Goal: Task Accomplishment & Management: Manage account settings

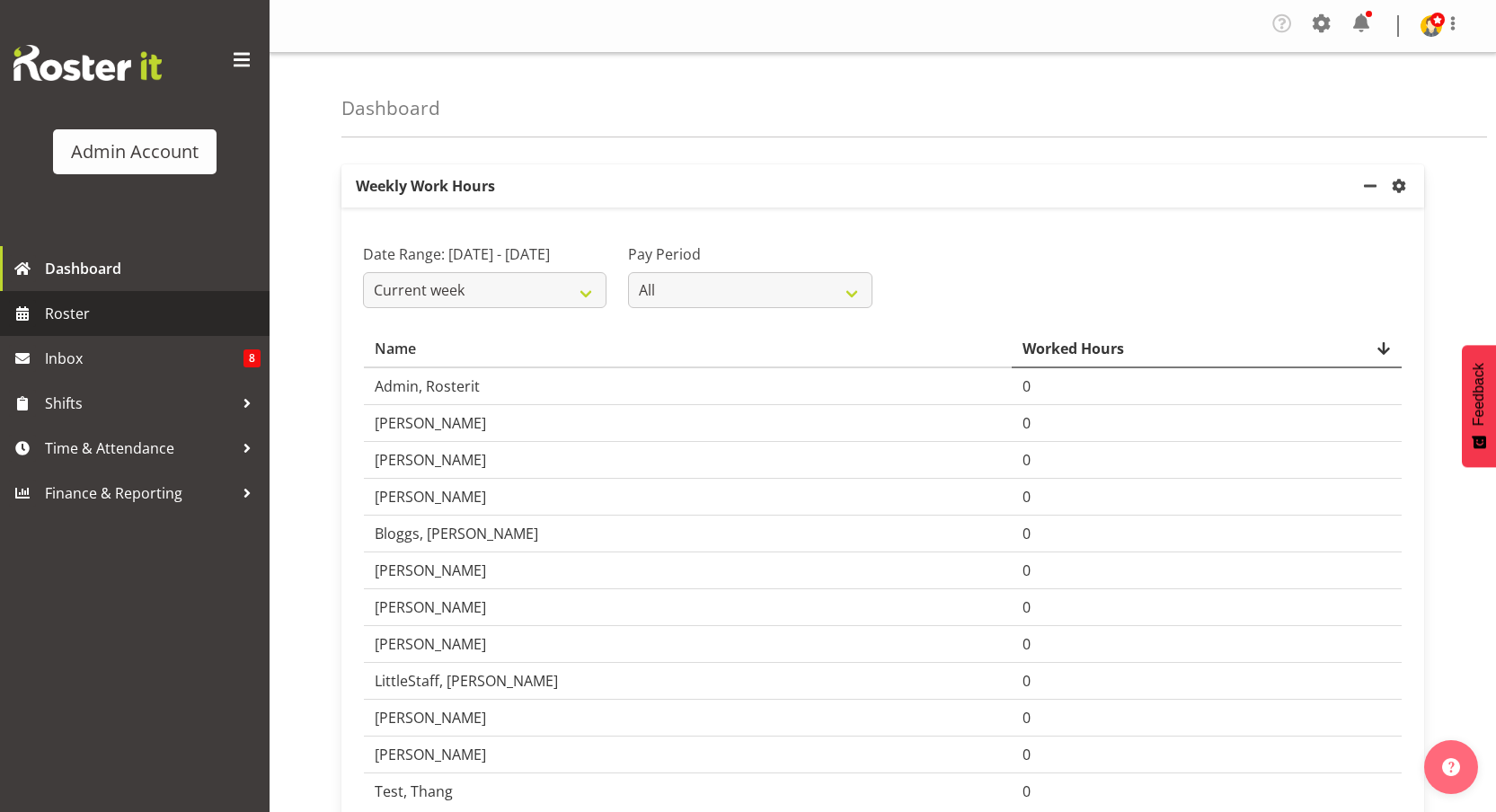
click at [47, 314] on span "Roster" at bounding box center [153, 312] width 216 height 27
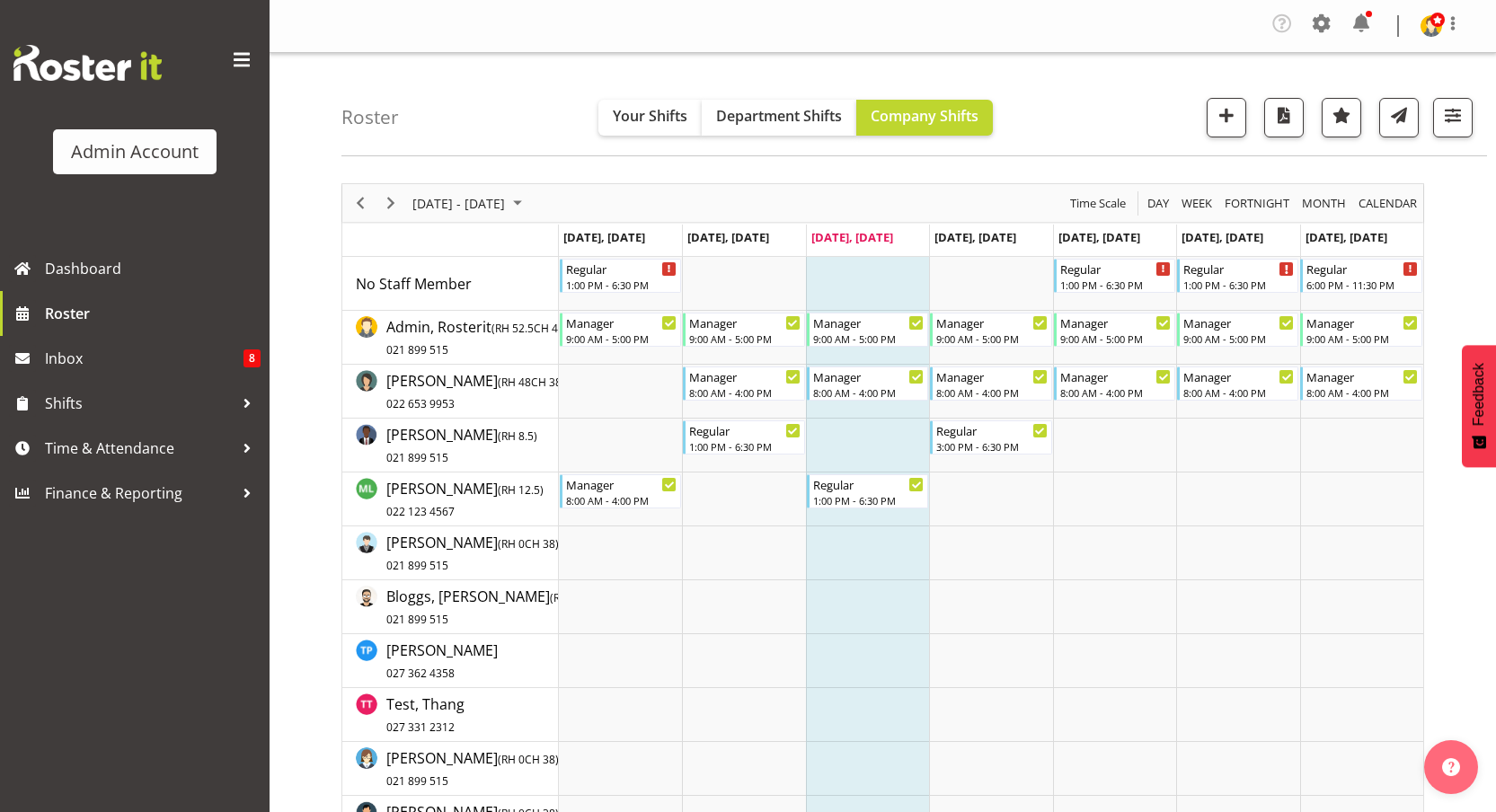
click at [404, 206] on div "Timeline Week of September 10, 2025" at bounding box center [390, 203] width 31 height 37
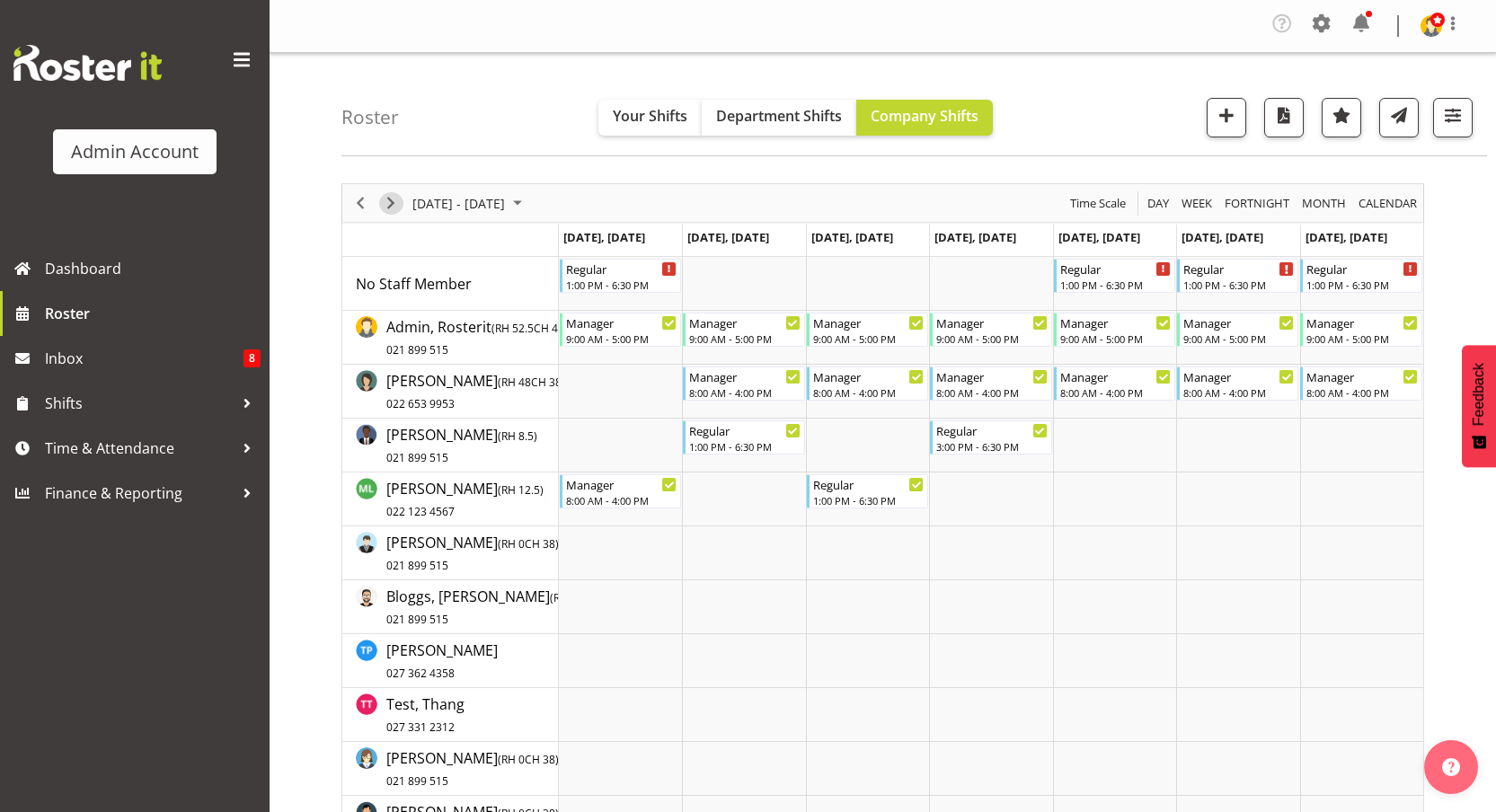
click at [385, 204] on span "Next" at bounding box center [391, 203] width 22 height 23
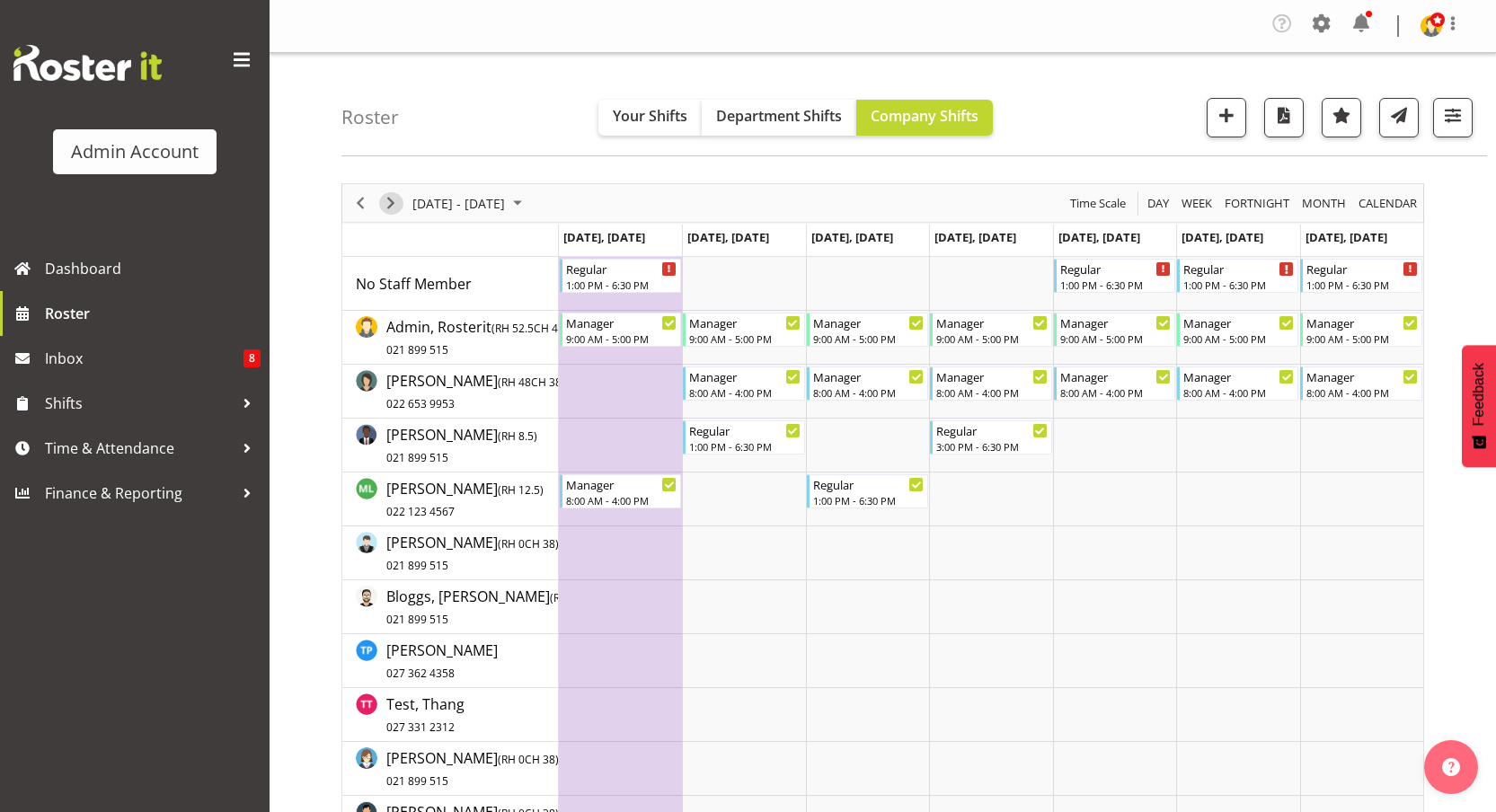
click at [394, 202] on span "Next" at bounding box center [391, 203] width 22 height 23
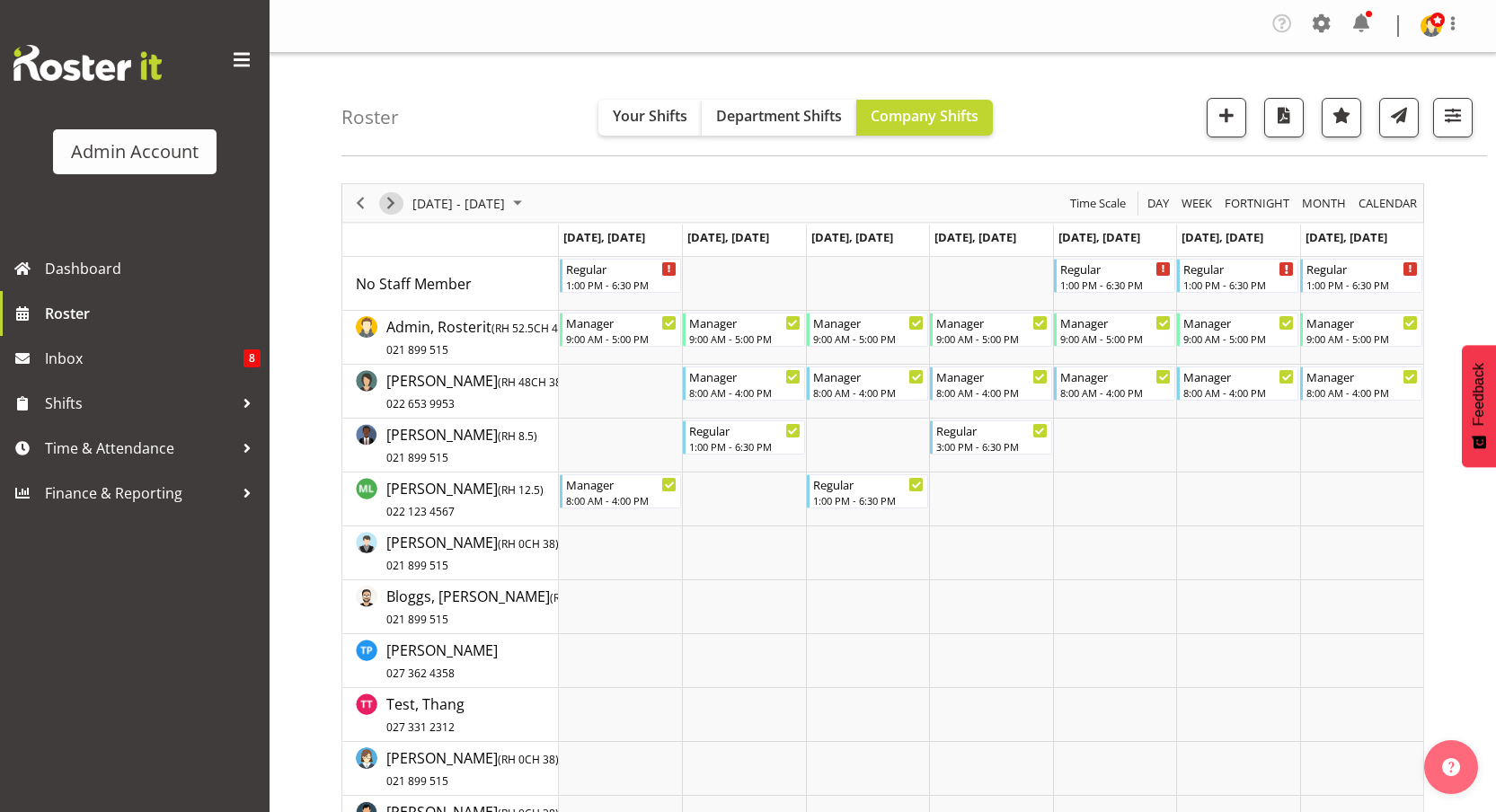
click at [401, 208] on span "Next" at bounding box center [391, 203] width 22 height 23
click at [382, 202] on span "Next" at bounding box center [391, 203] width 22 height 23
click at [383, 201] on span "Next" at bounding box center [391, 203] width 22 height 23
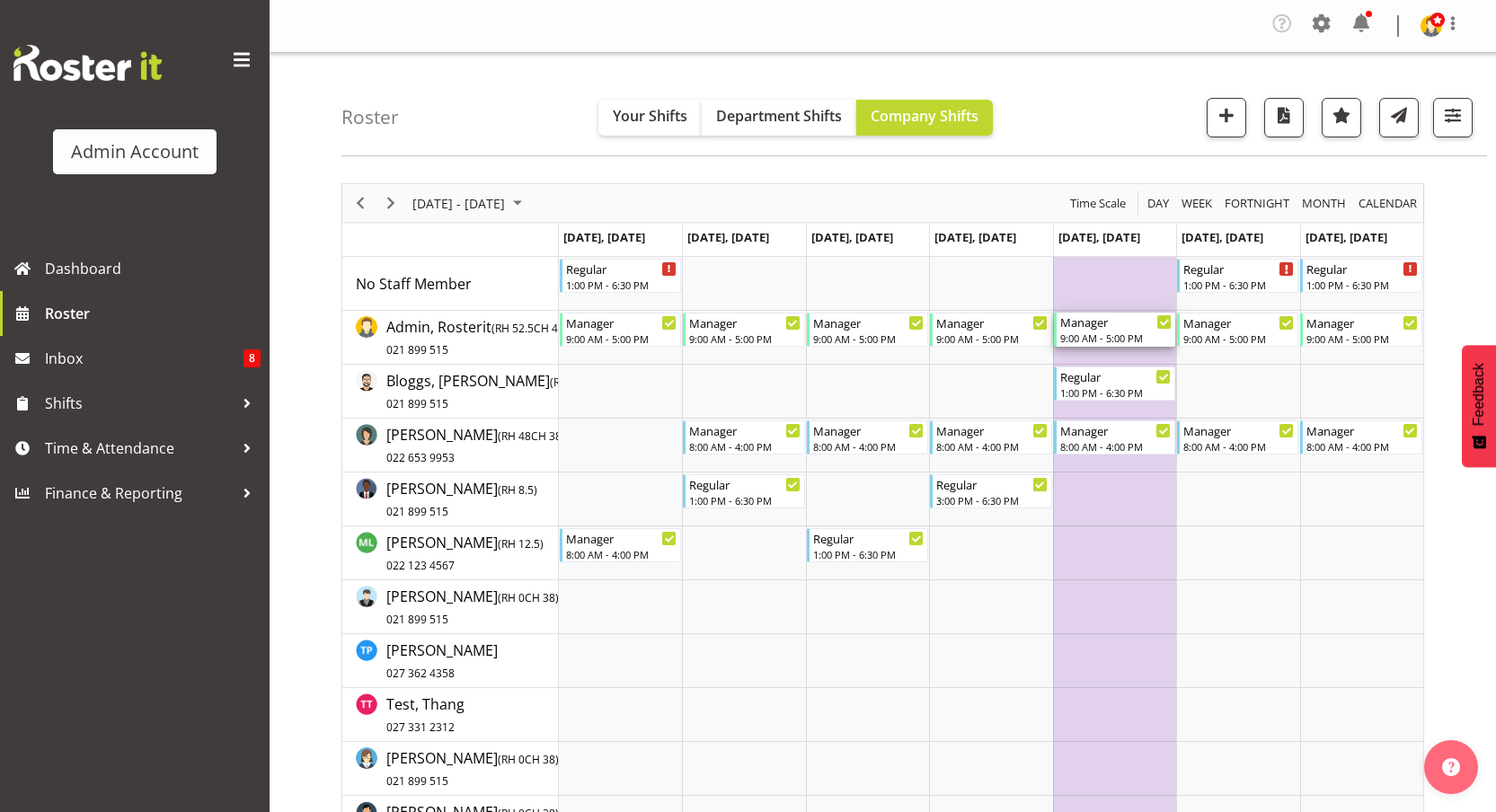
click at [1106, 333] on div "9:00 AM - 5:00 PM" at bounding box center [1116, 337] width 111 height 15
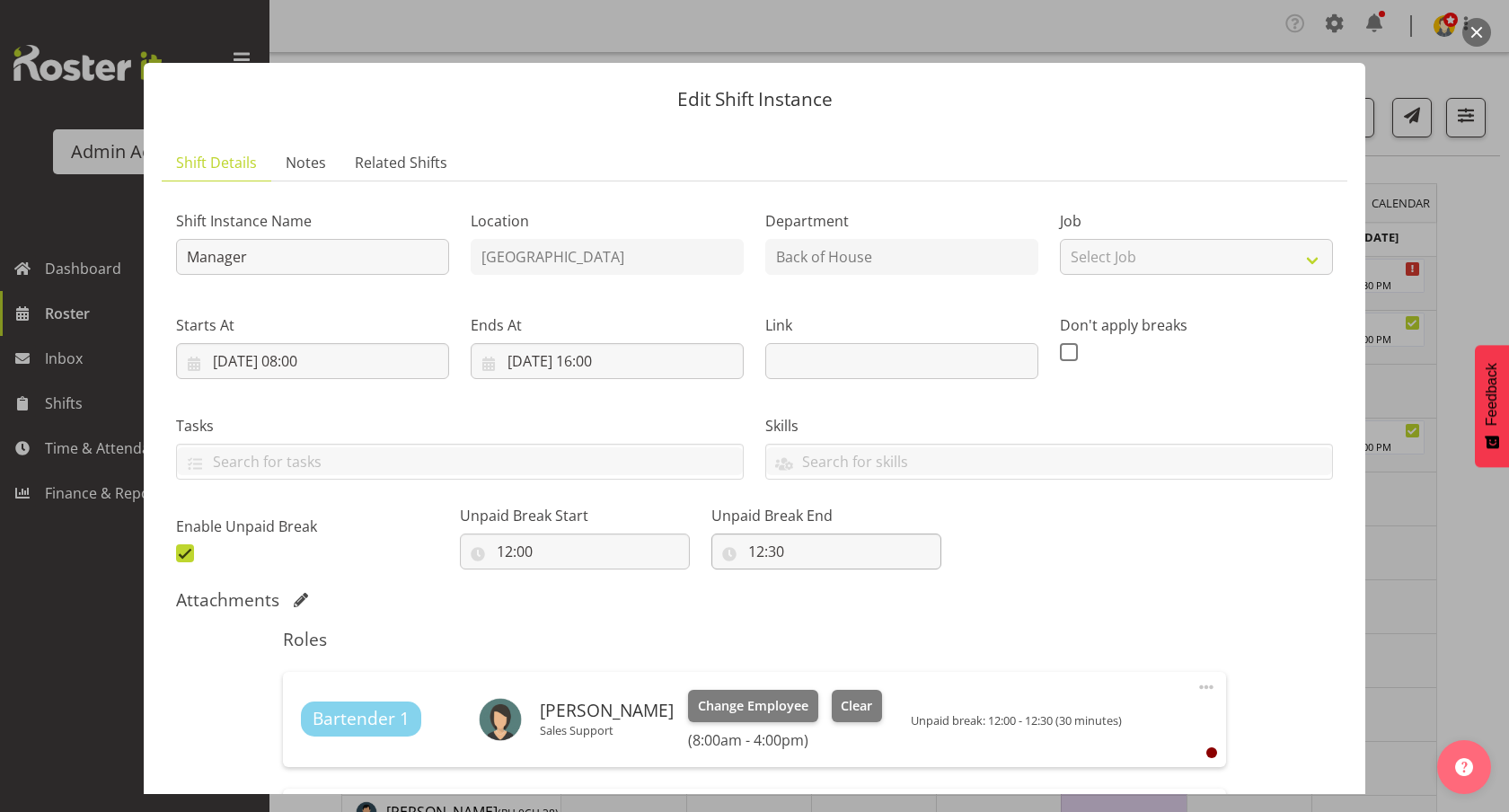
scroll to position [169, 0]
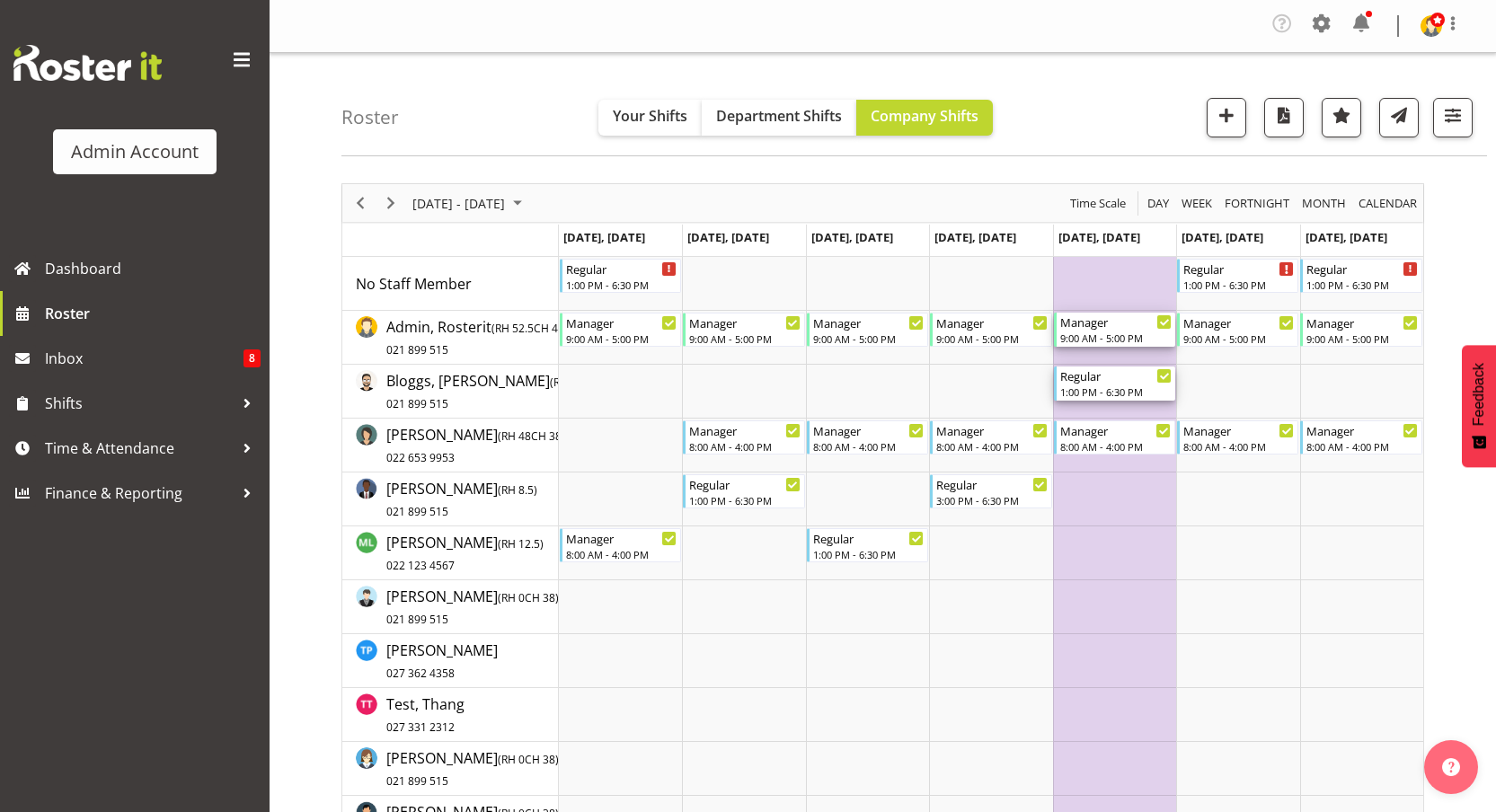
click at [1109, 377] on div "Regular" at bounding box center [1116, 375] width 111 height 18
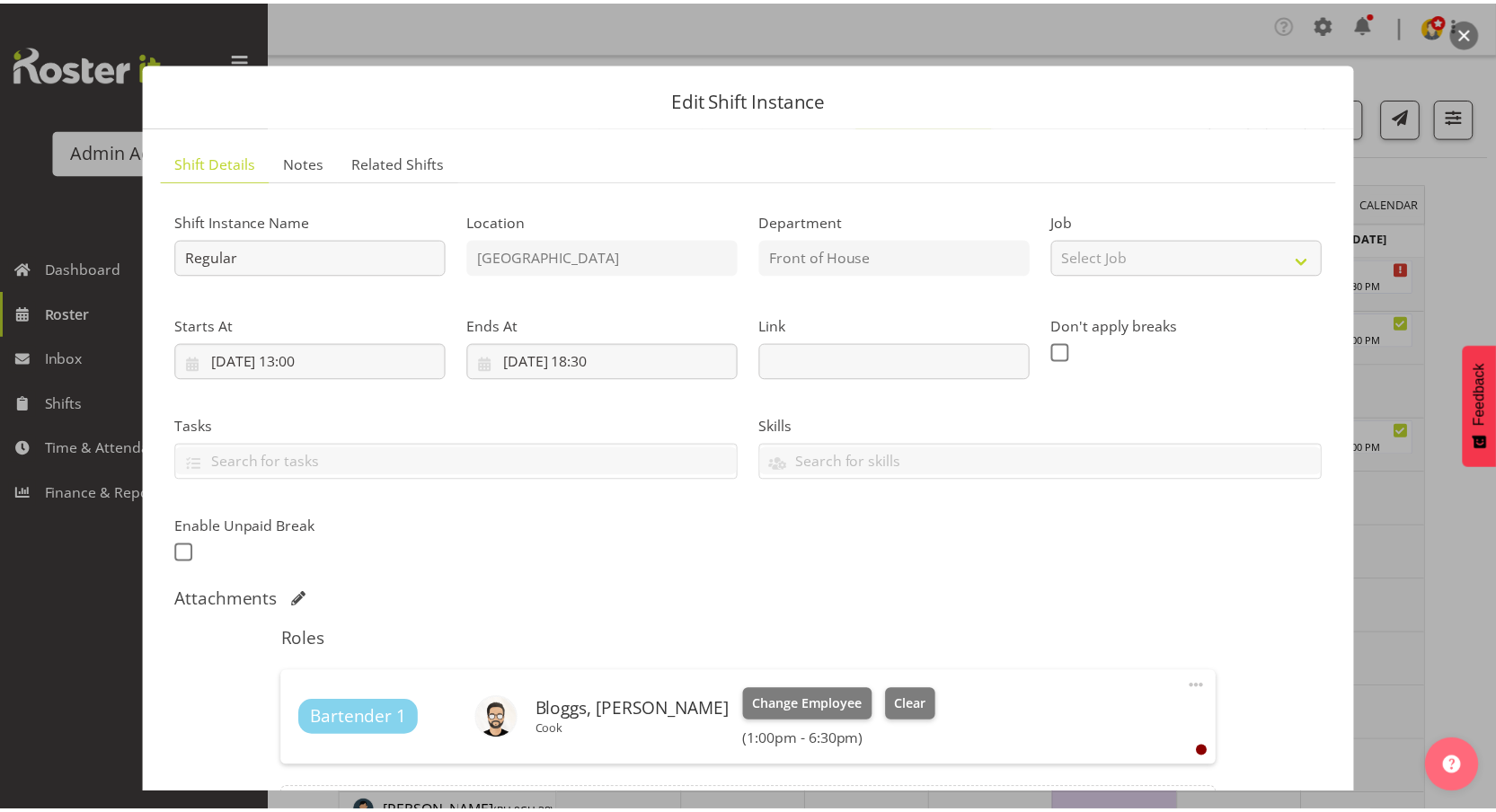
scroll to position [215, 0]
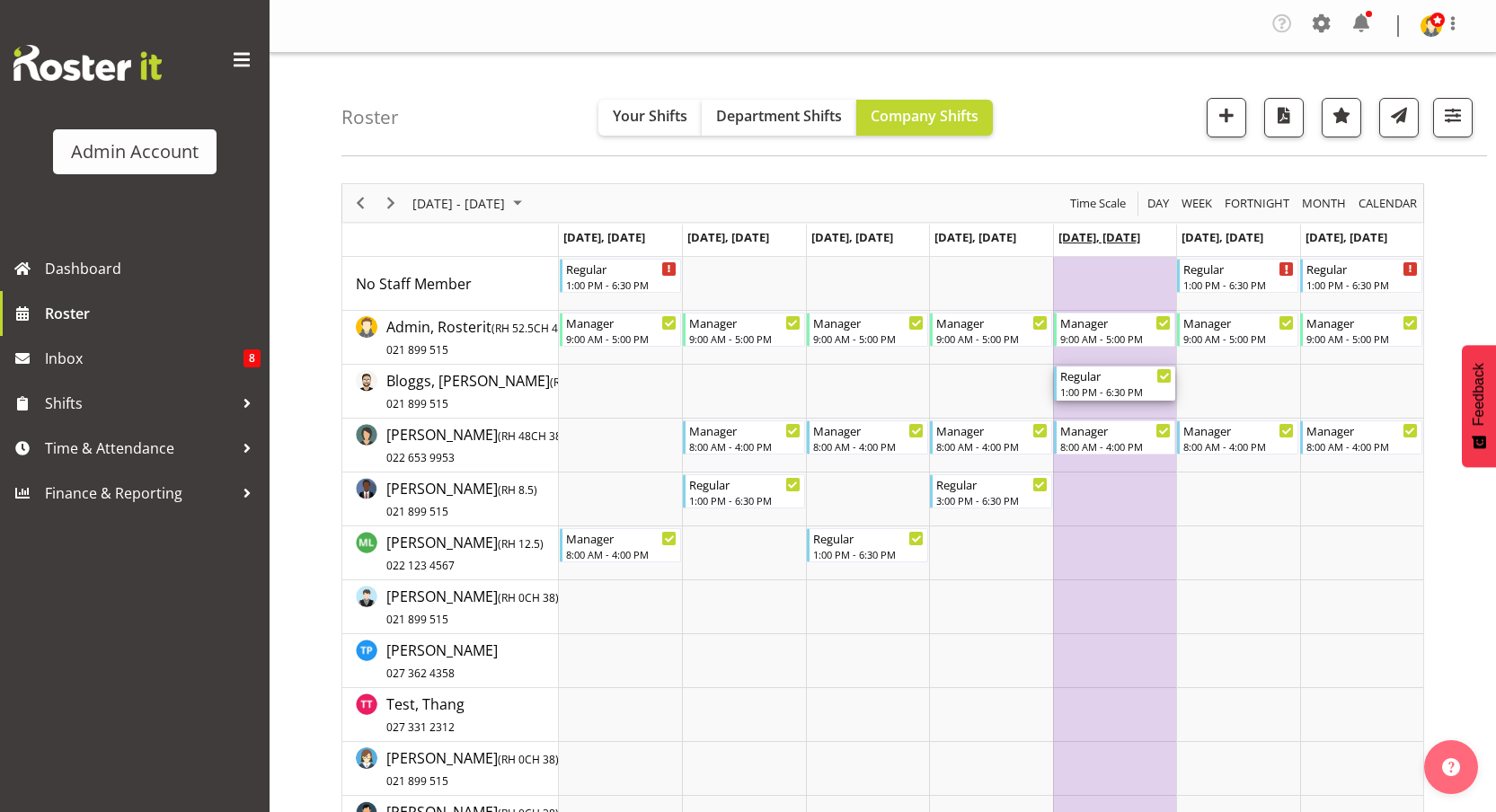
click at [1097, 240] on span "Oct 24, Friday" at bounding box center [1099, 237] width 82 height 16
click at [1156, 237] on td "Oct 24, Friday" at bounding box center [1114, 240] width 123 height 33
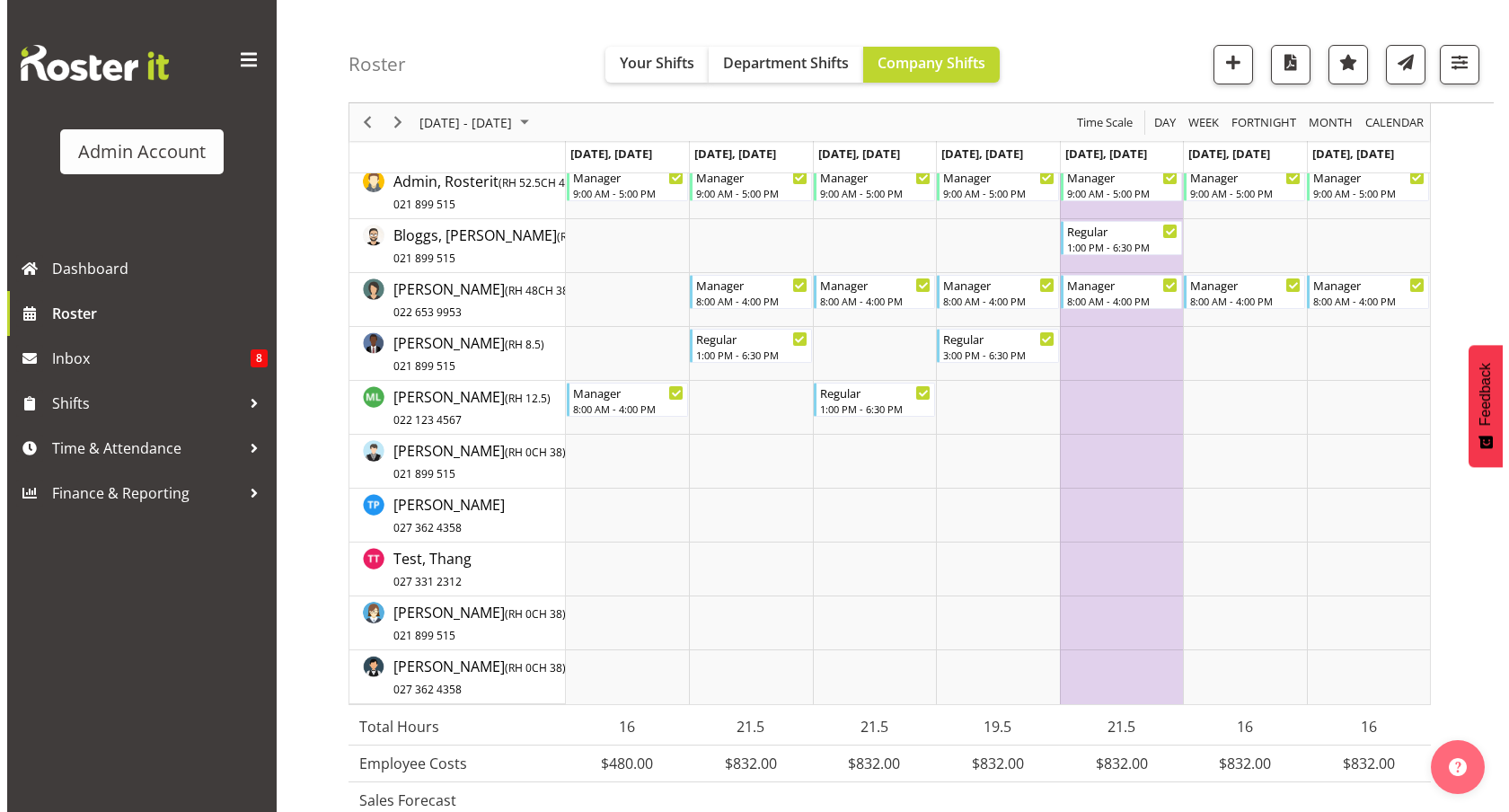
scroll to position [0, 0]
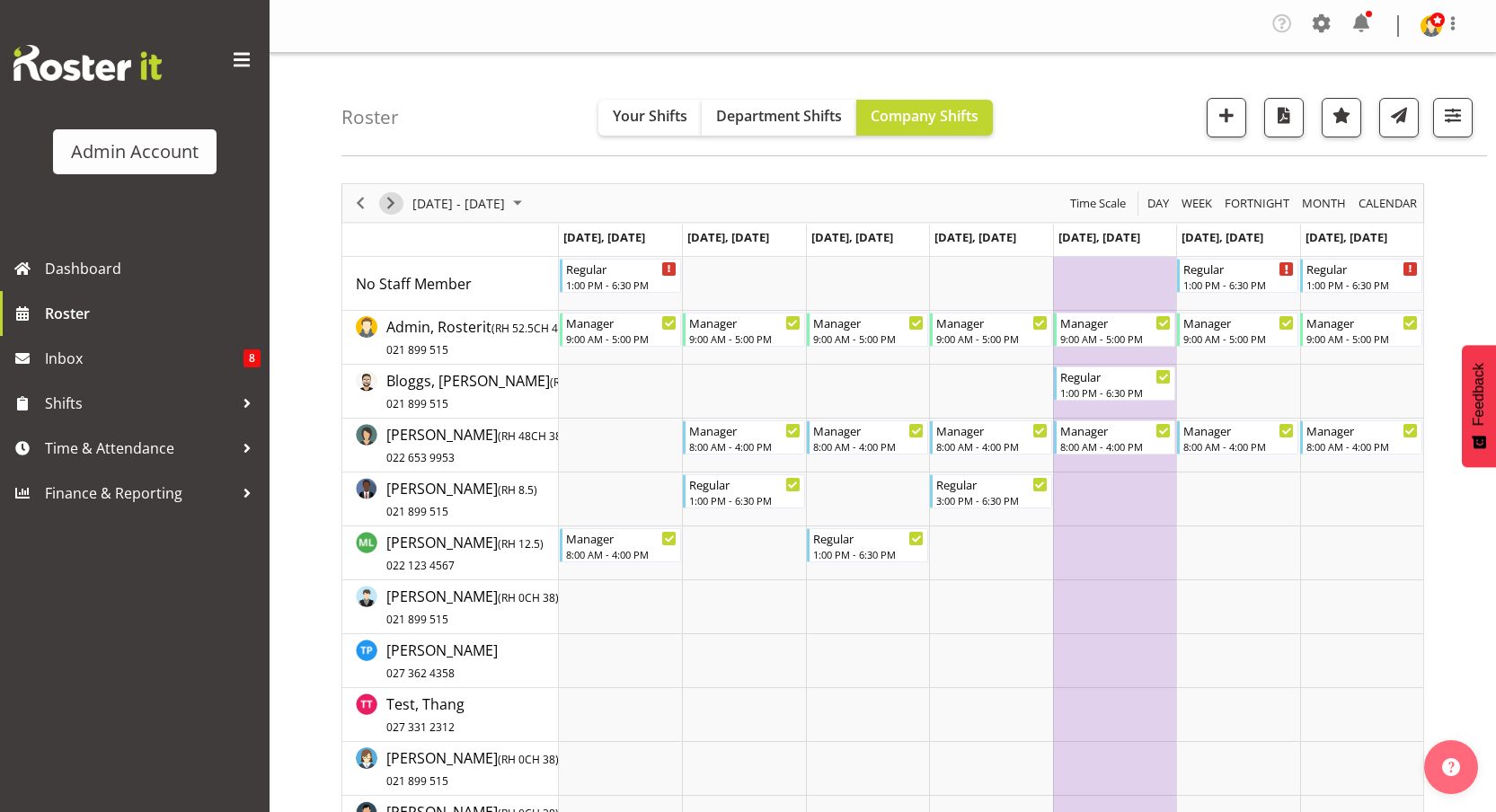
click at [396, 213] on div "Timeline Week of October 22, 2025" at bounding box center [390, 203] width 31 height 37
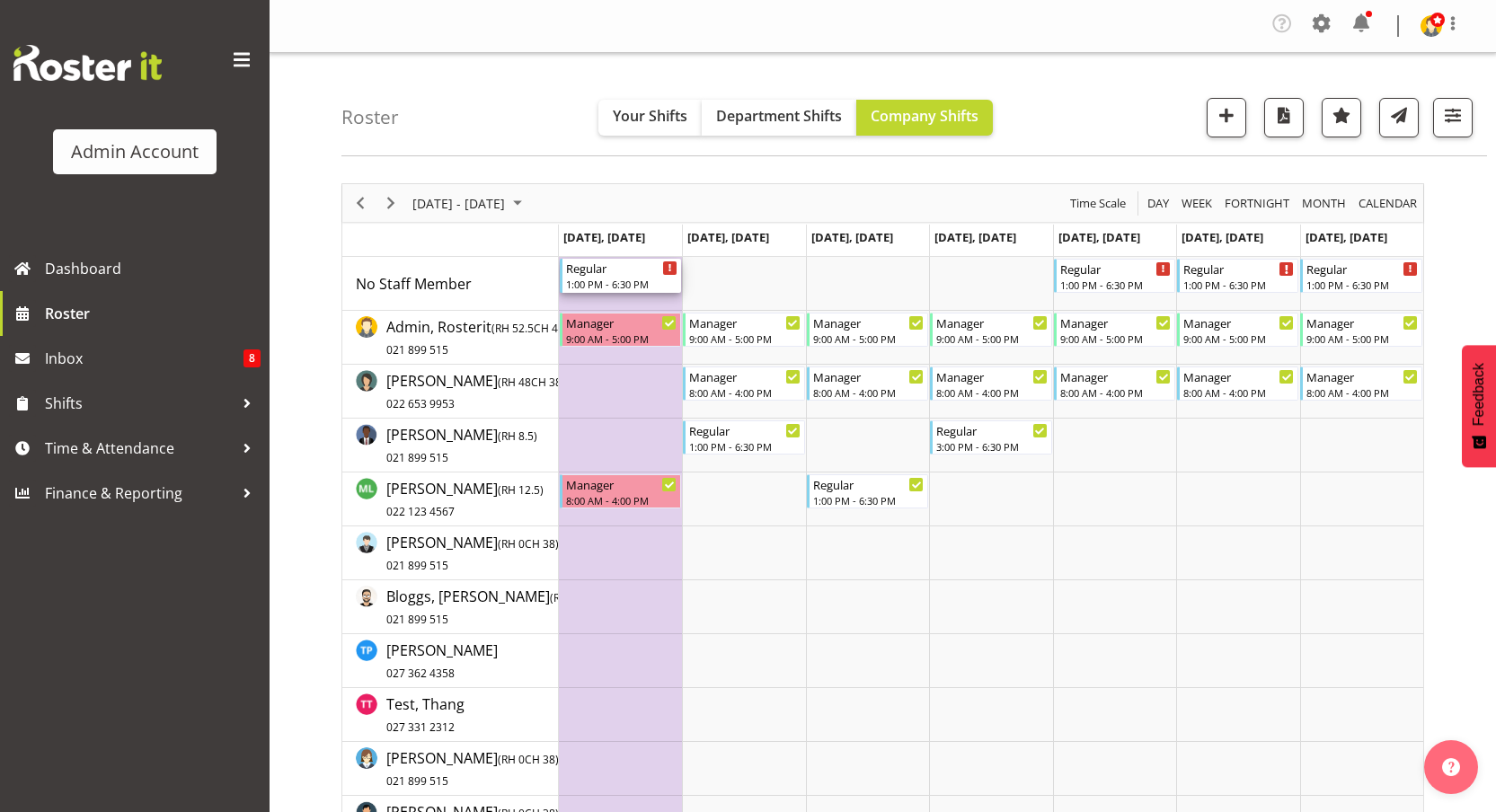
click at [608, 269] on div "Regular" at bounding box center [621, 268] width 111 height 18
click at [614, 325] on div "Manager" at bounding box center [621, 321] width 111 height 18
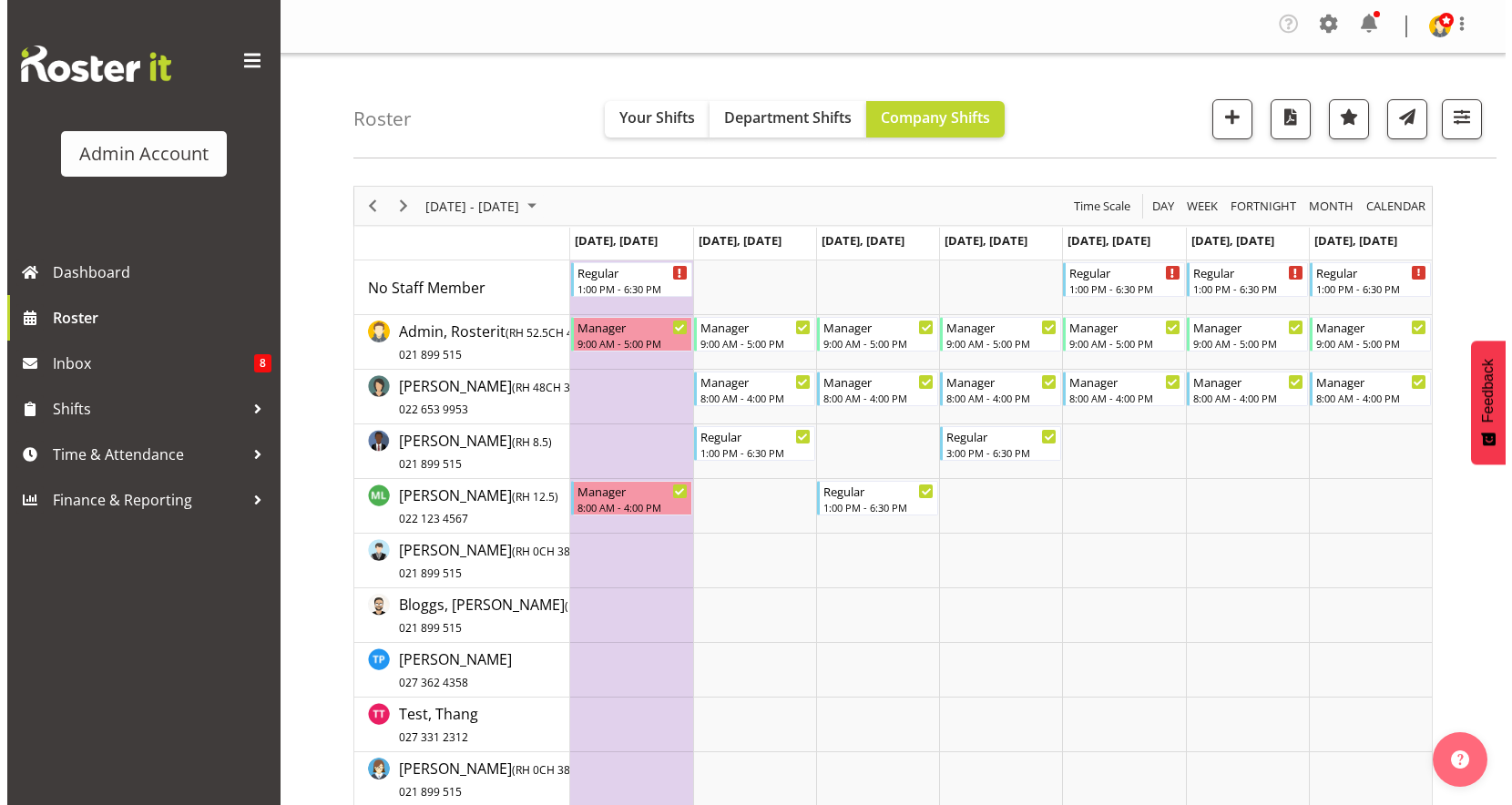
scroll to position [23, 0]
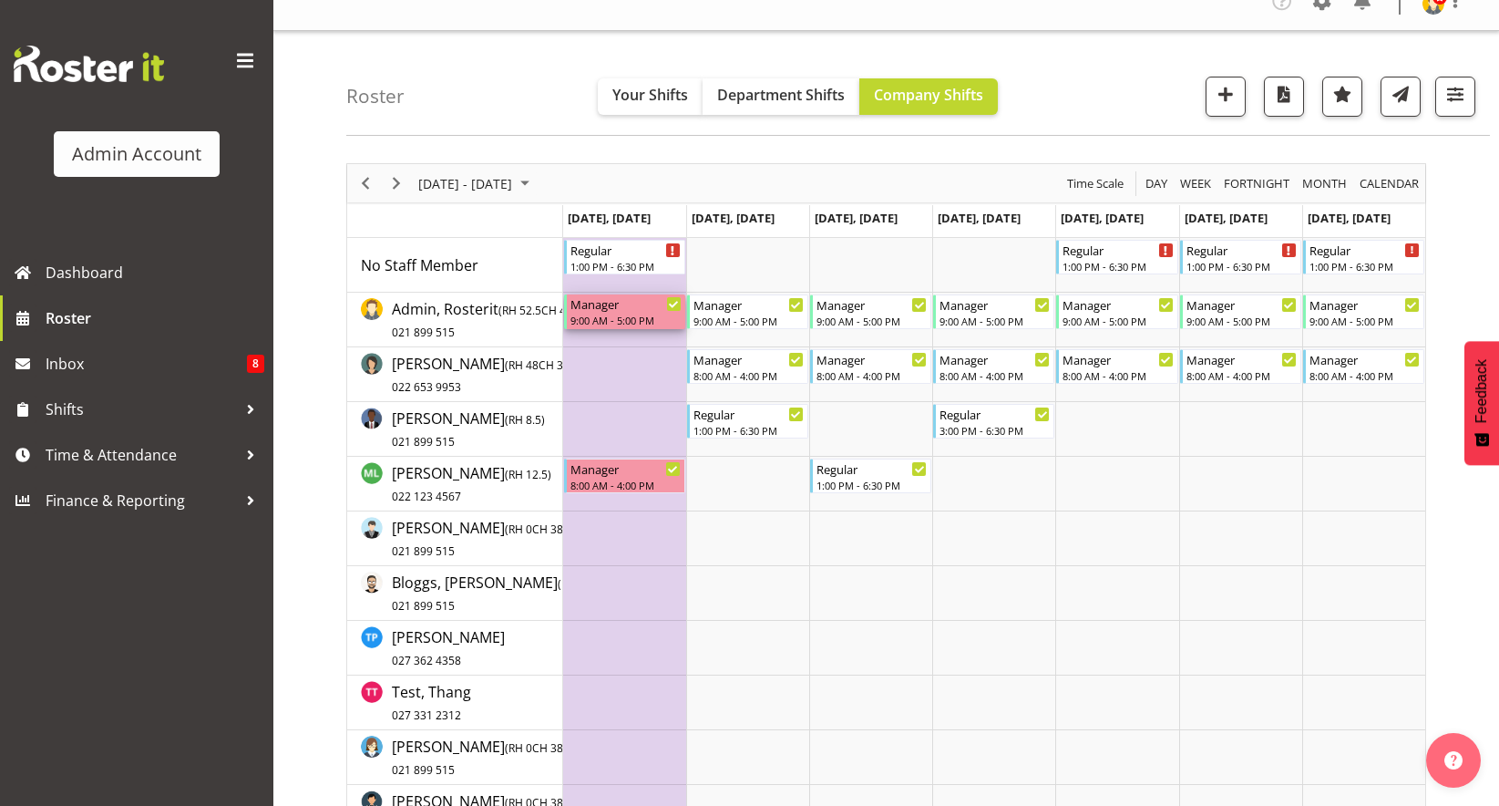
click at [611, 307] on div "Manager" at bounding box center [626, 303] width 111 height 18
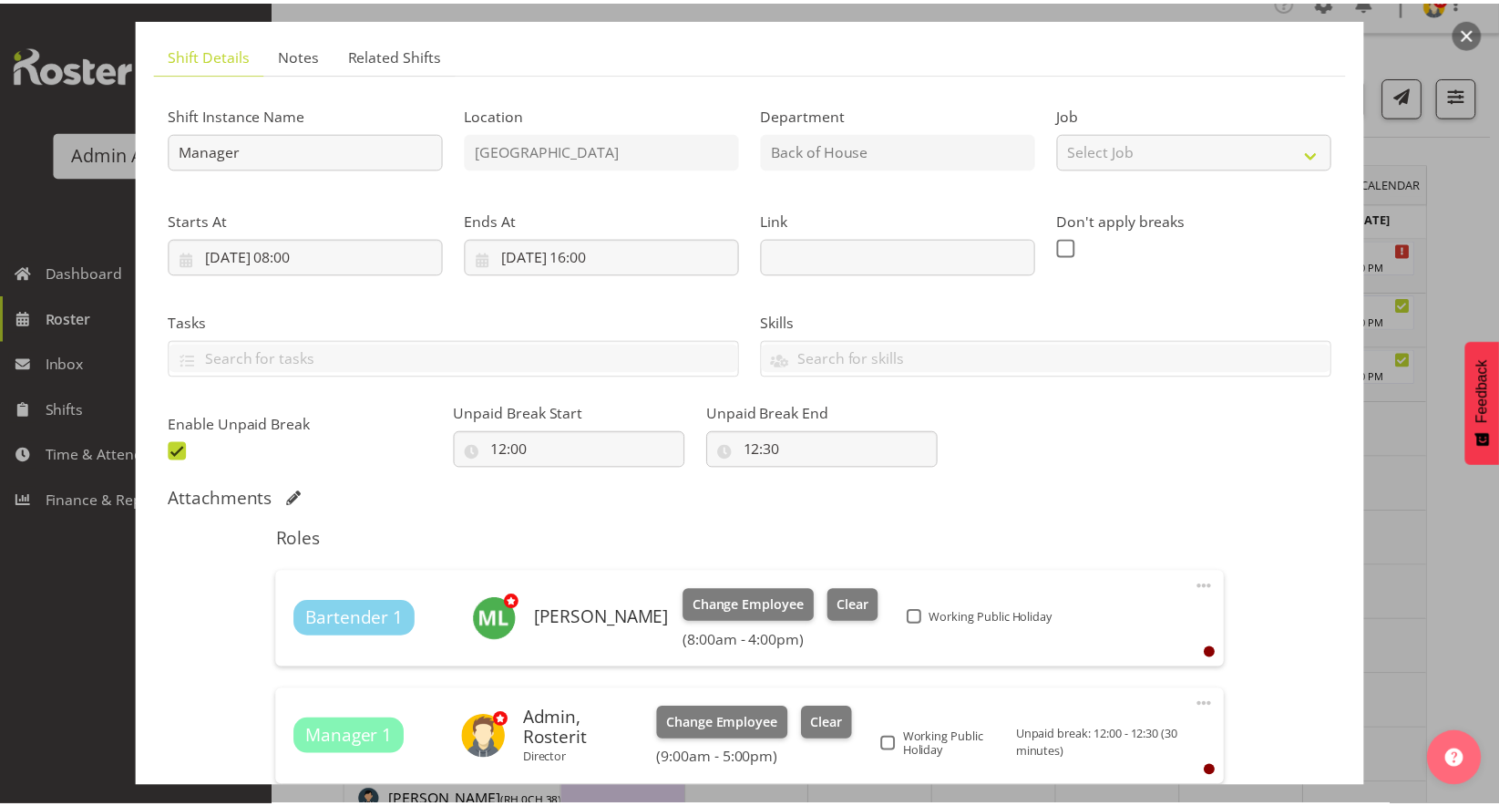
scroll to position [204, 0]
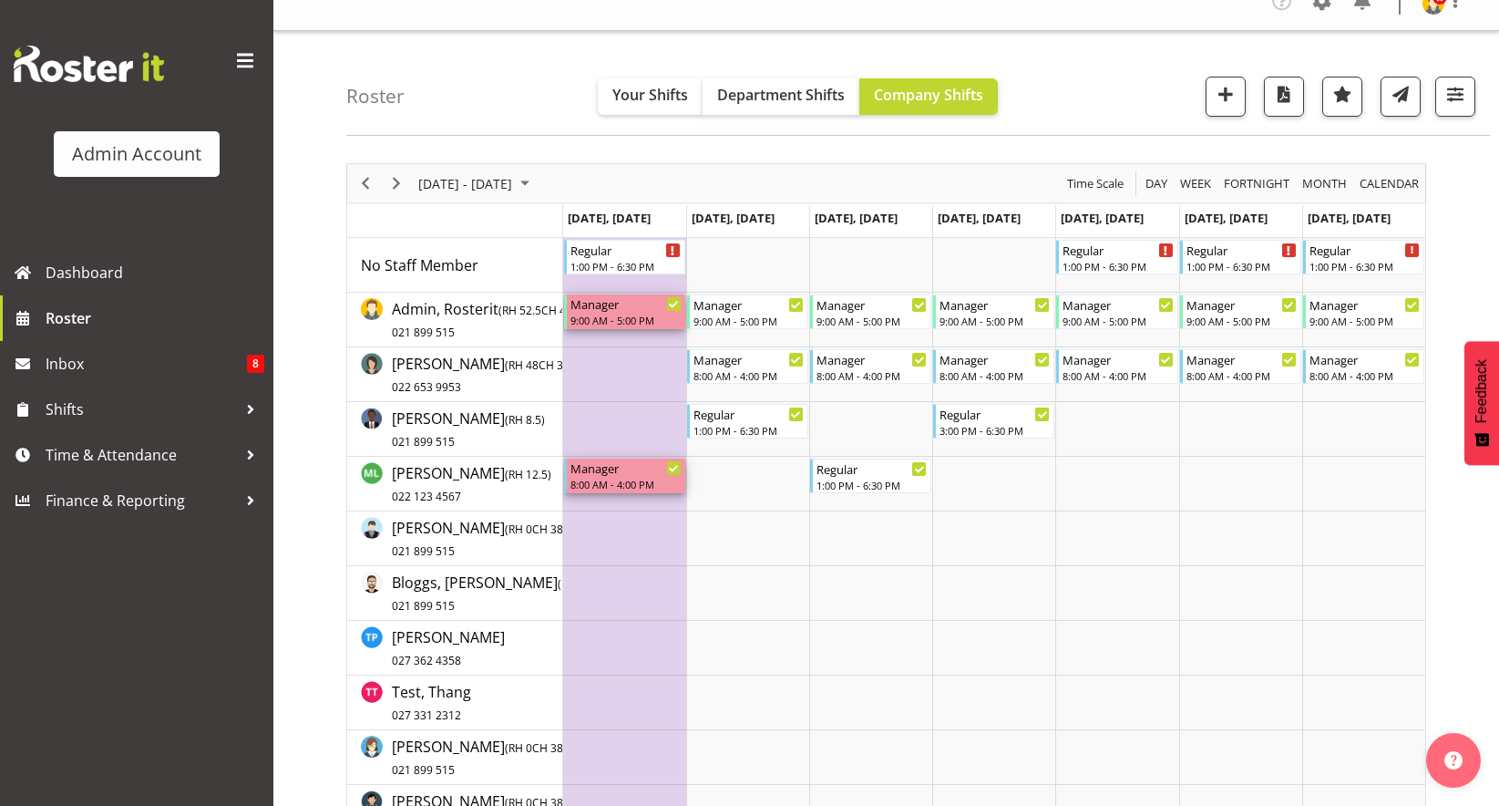
click at [617, 477] on div "8:00 AM - 4:00 PM" at bounding box center [626, 484] width 111 height 15
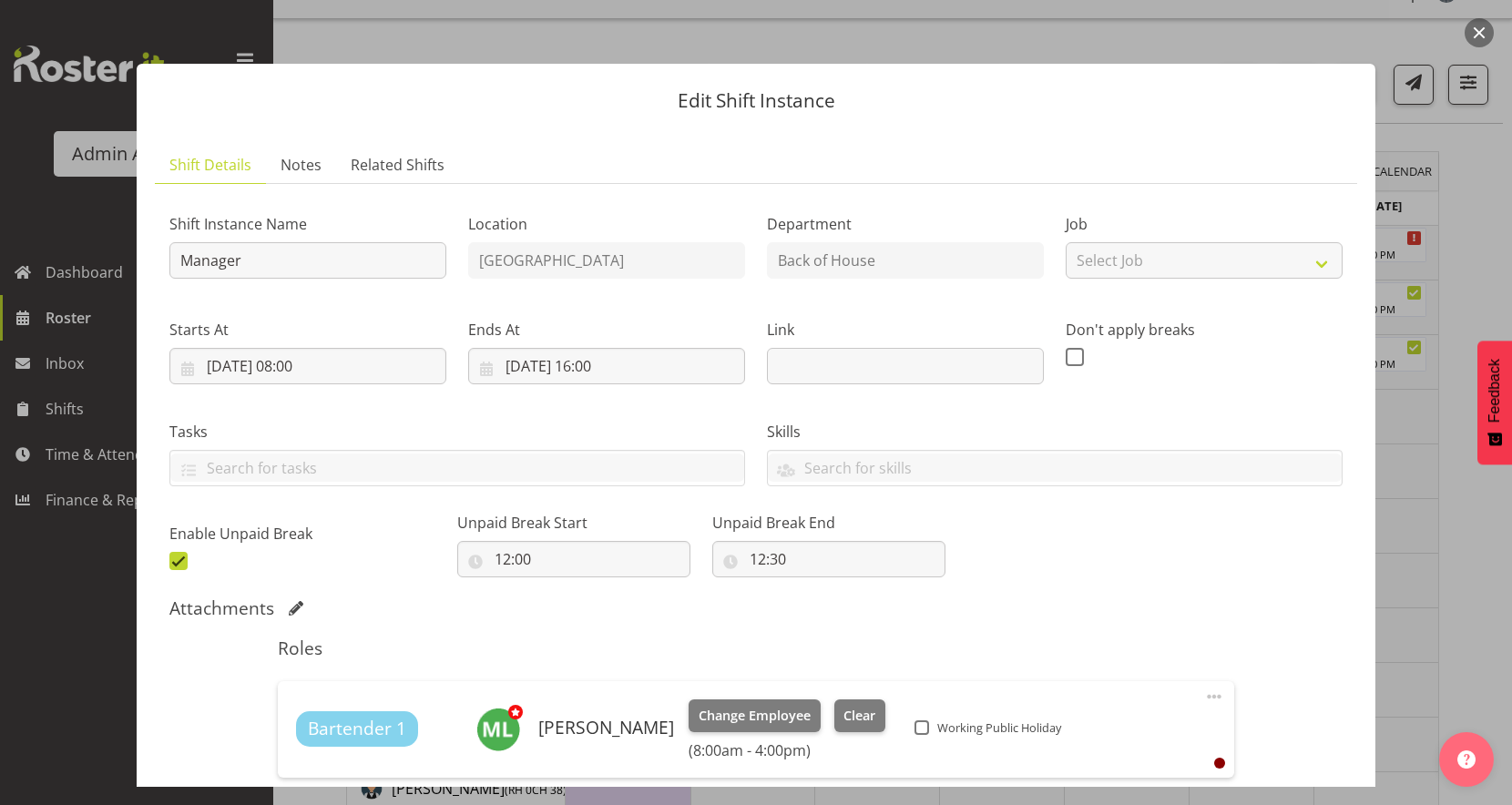
scroll to position [355, 0]
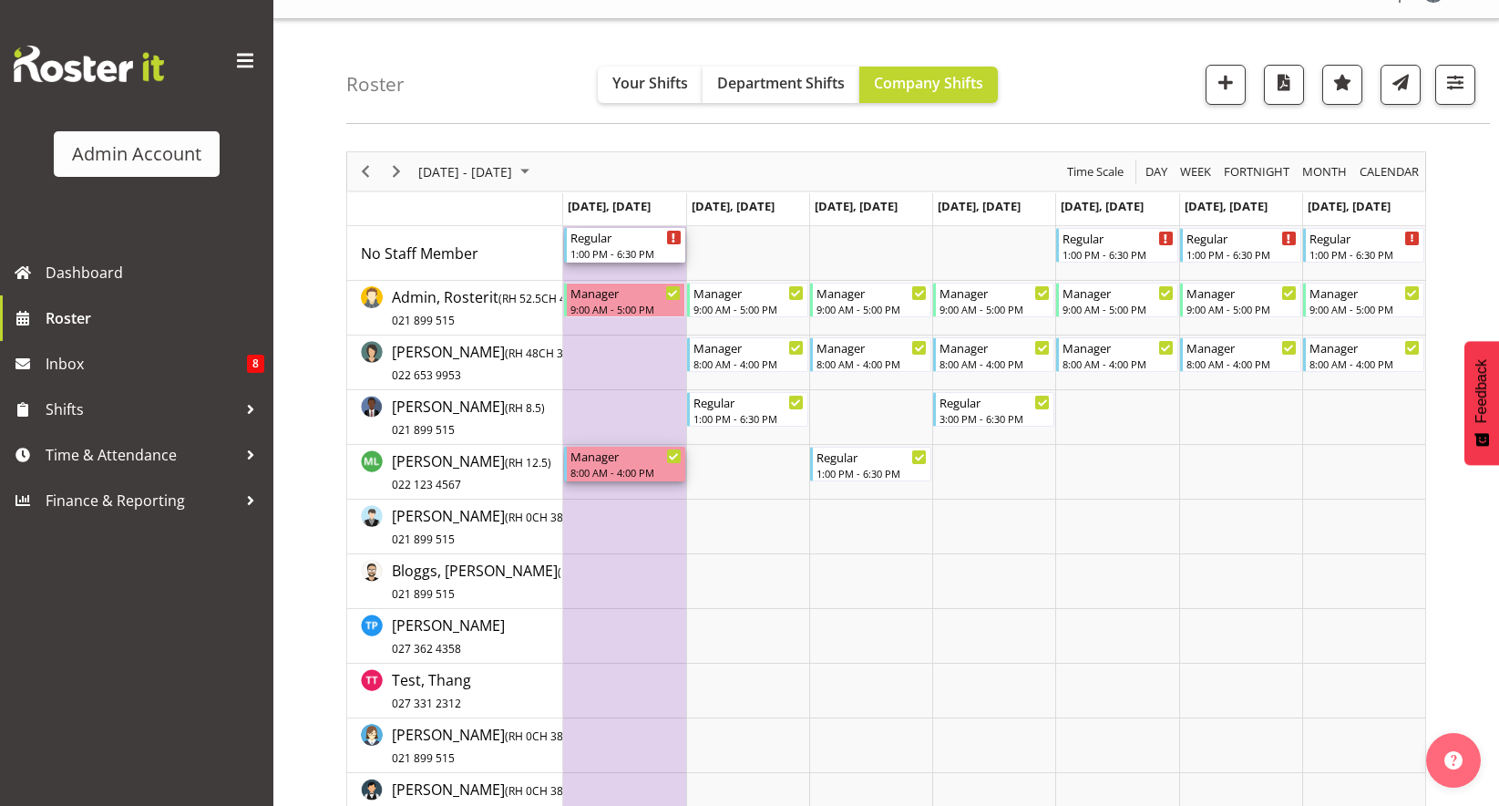
click at [617, 251] on div "1:00 PM - 6:30 PM" at bounding box center [626, 253] width 111 height 15
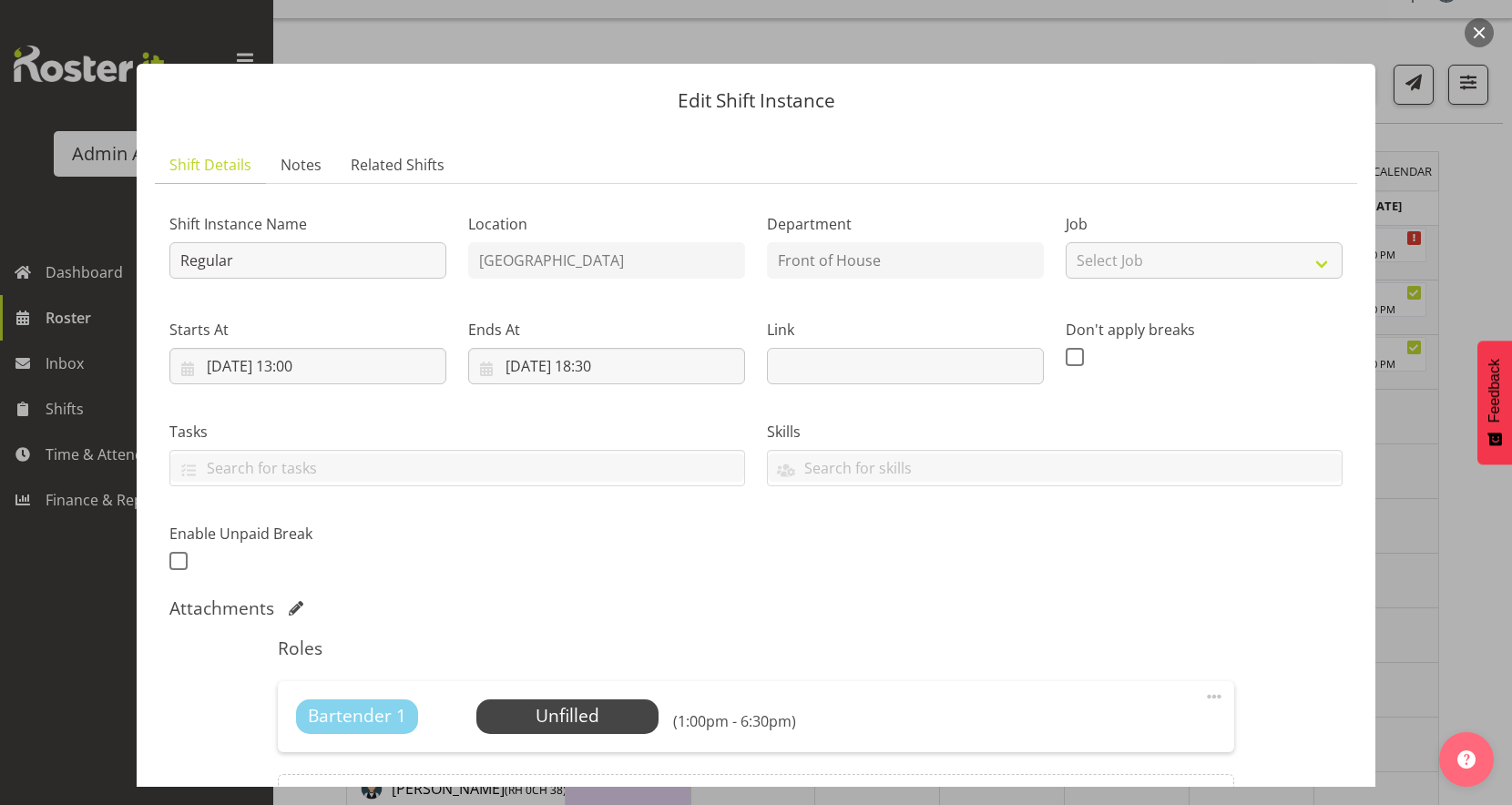
scroll to position [211, 0]
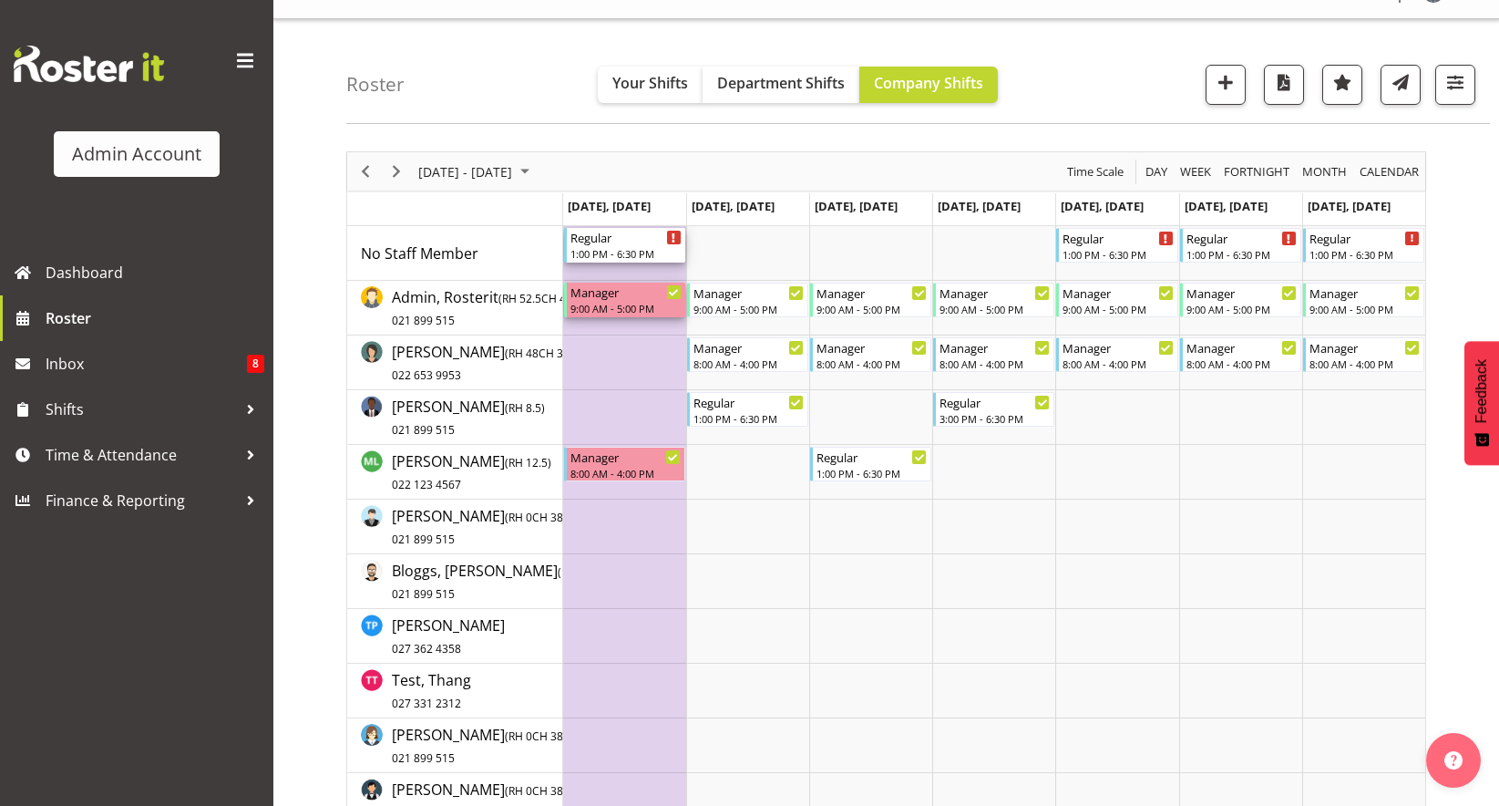
click at [636, 307] on div "9:00 AM - 5:00 PM" at bounding box center [626, 308] width 111 height 15
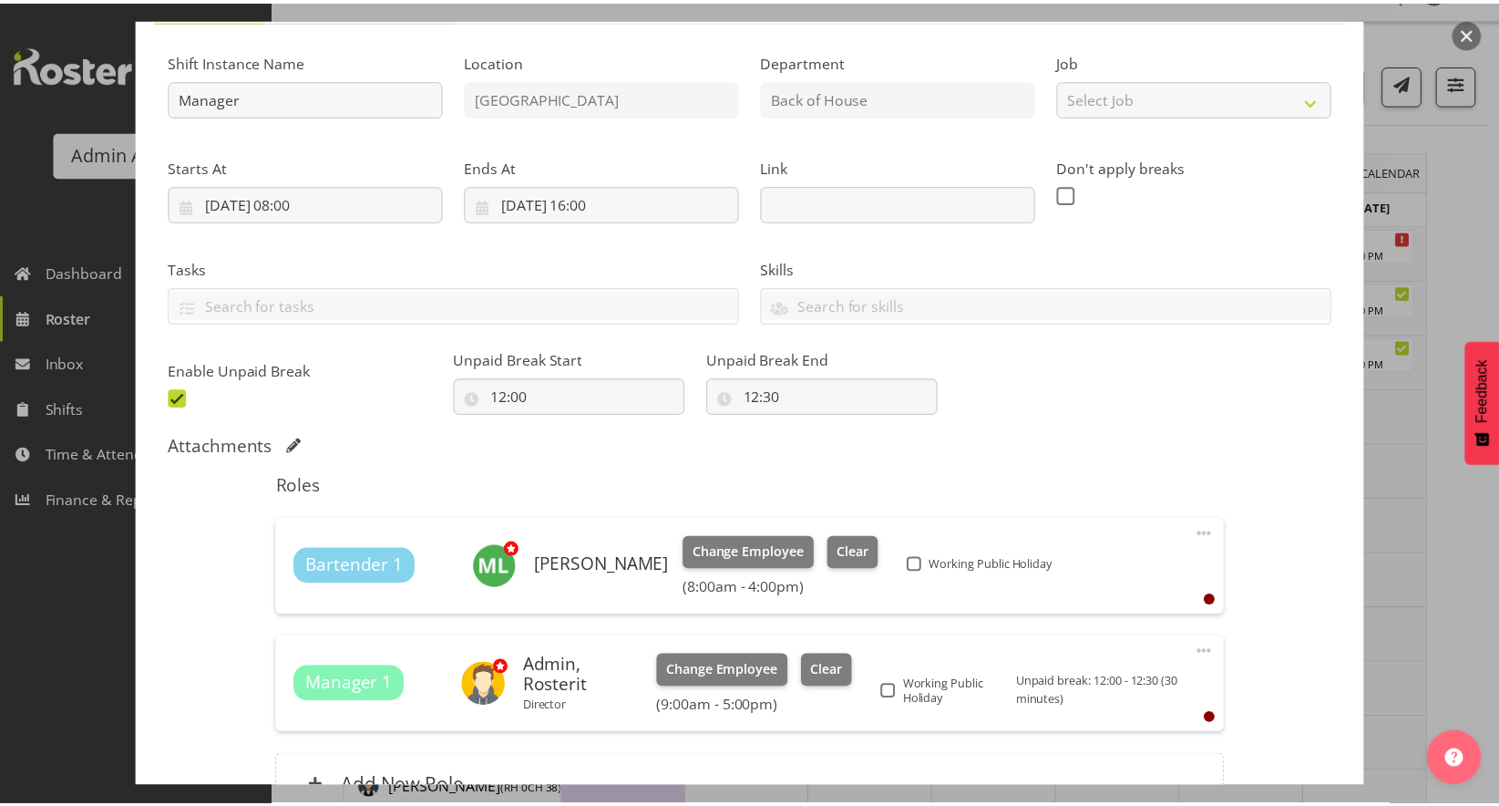
scroll to position [151, 0]
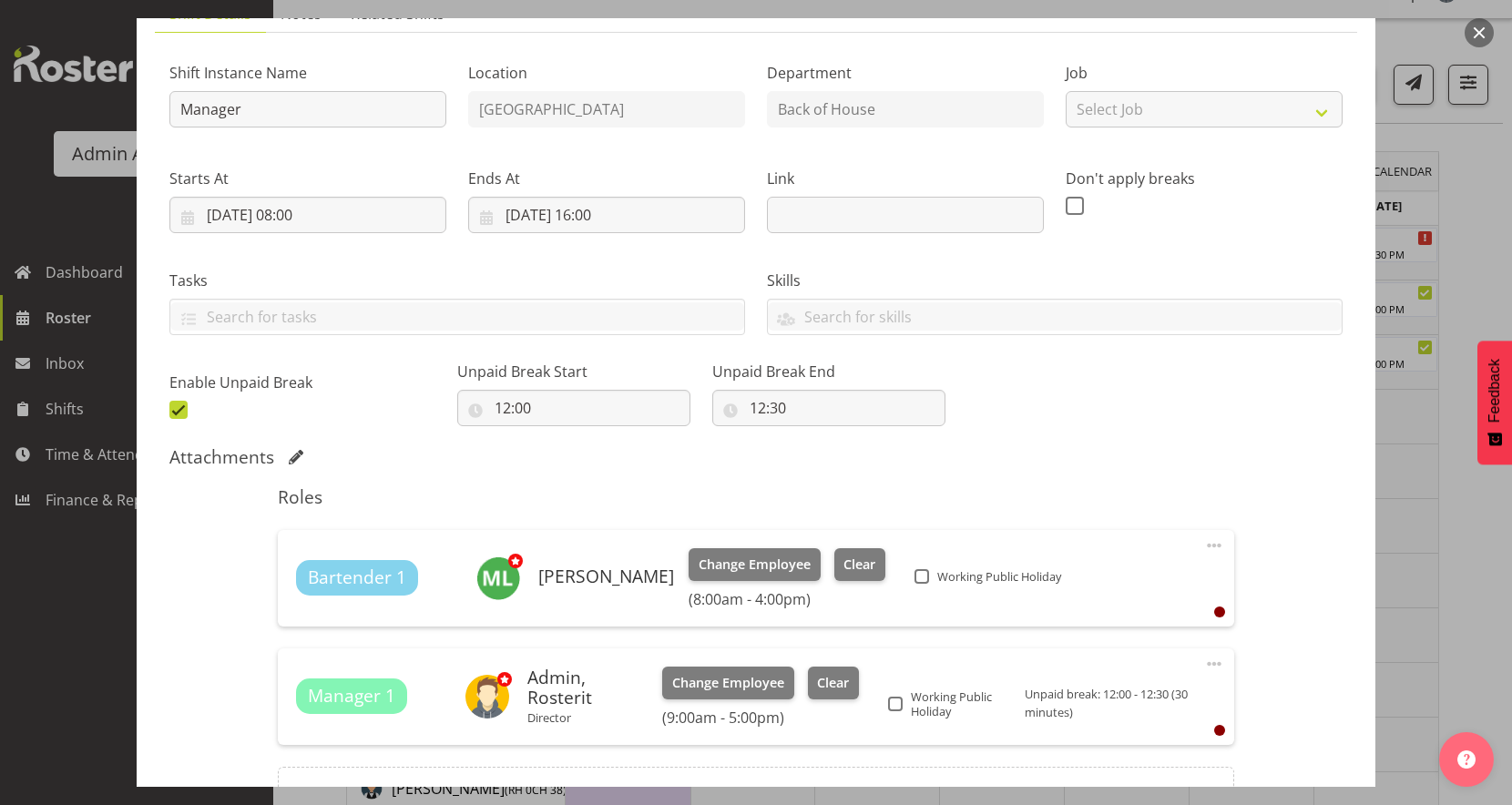
click at [1046, 424] on div "Shift Instance Name Manager Location Auckland Department Back of House Job Sele…" at bounding box center [756, 235] width 1195 height 399
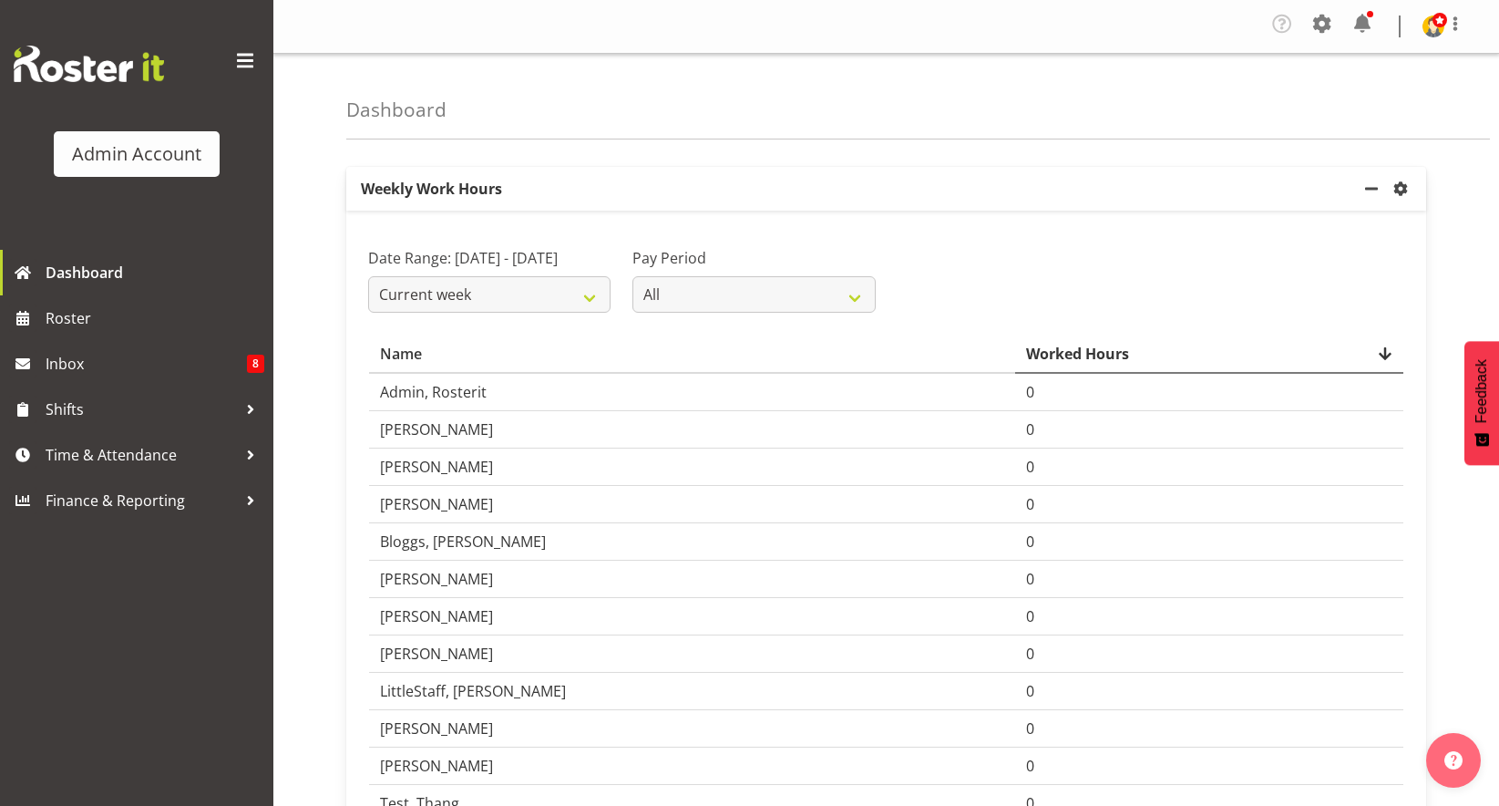
click at [900, 150] on div "Dashboard Weekly Work Hours Week start day Monday Tuesday Wednesday Thursday Fr…" at bounding box center [886, 468] width 1226 height 829
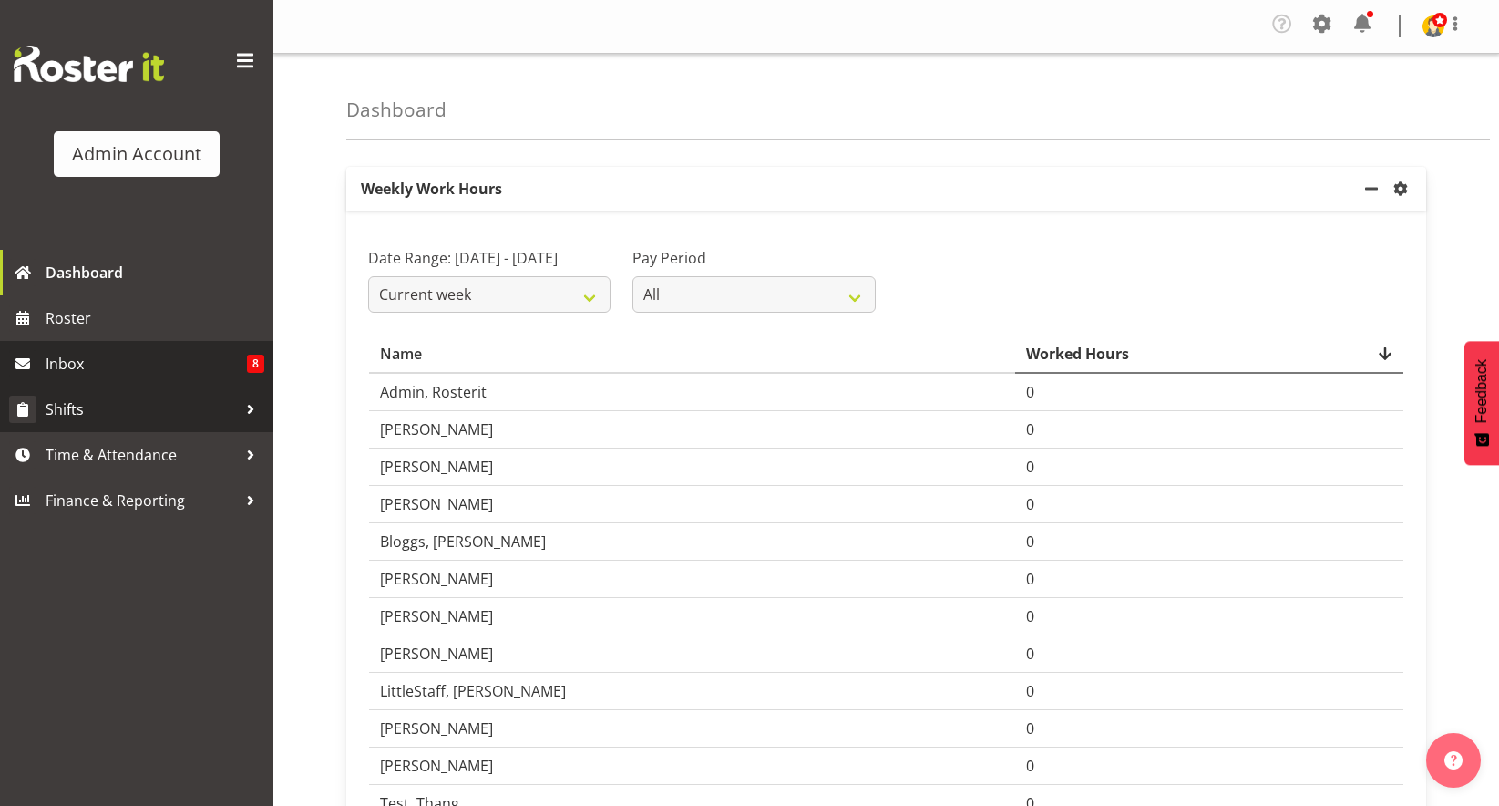
click at [83, 398] on span "Shifts" at bounding box center [141, 409] width 191 height 27
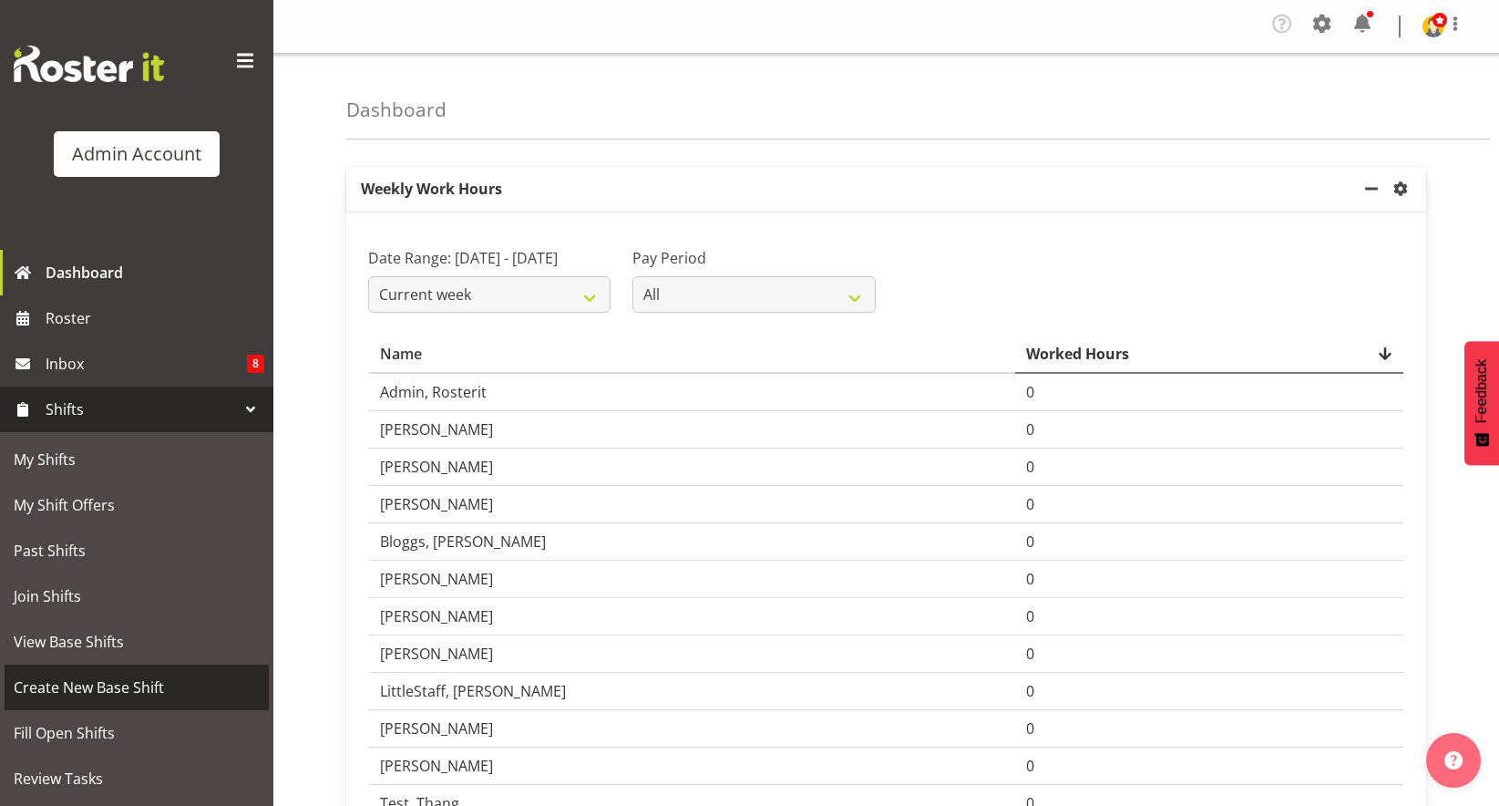
scroll to position [182, 0]
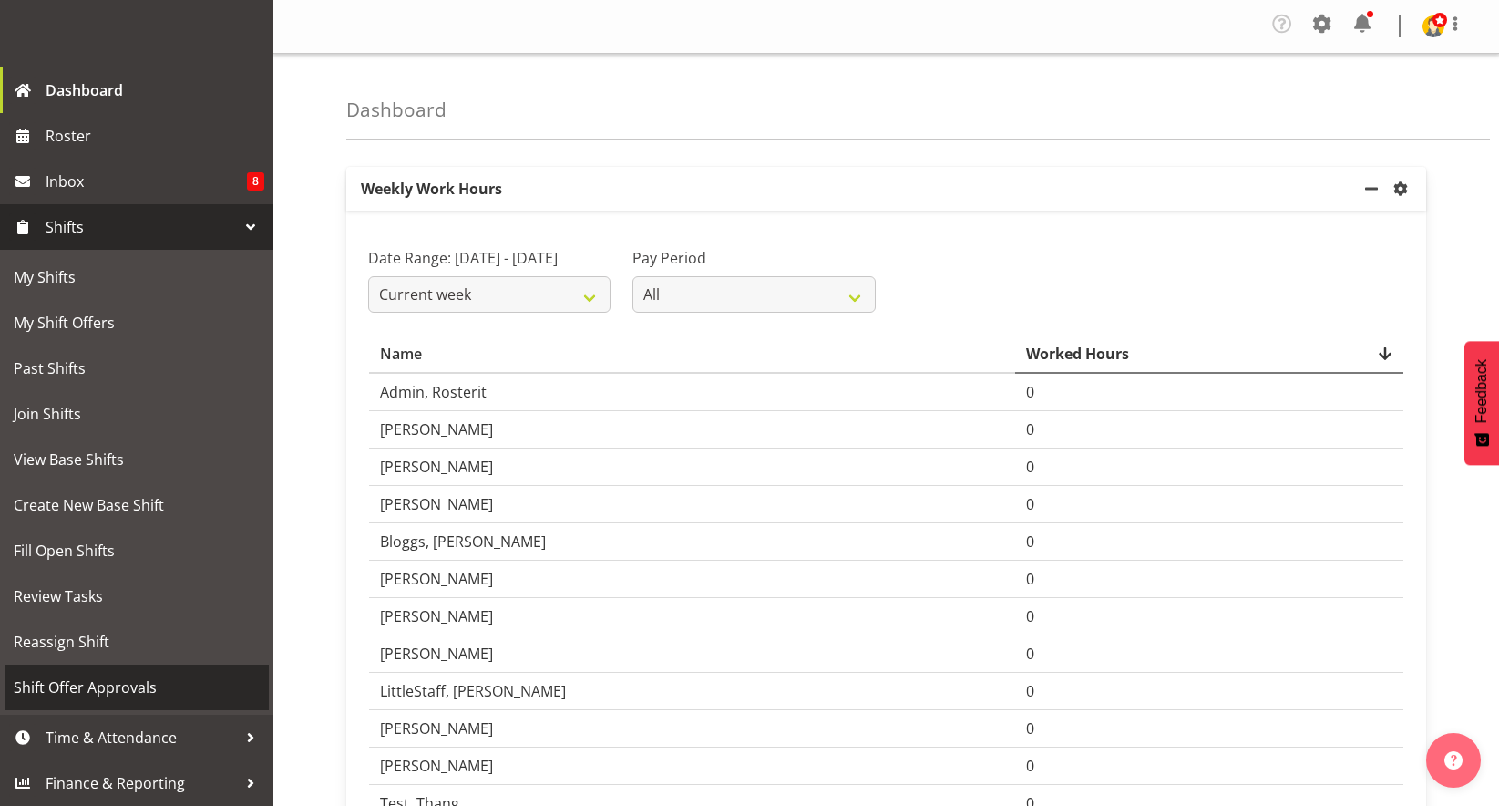
click at [88, 679] on span "Shift Offer Approvals" at bounding box center [137, 687] width 246 height 27
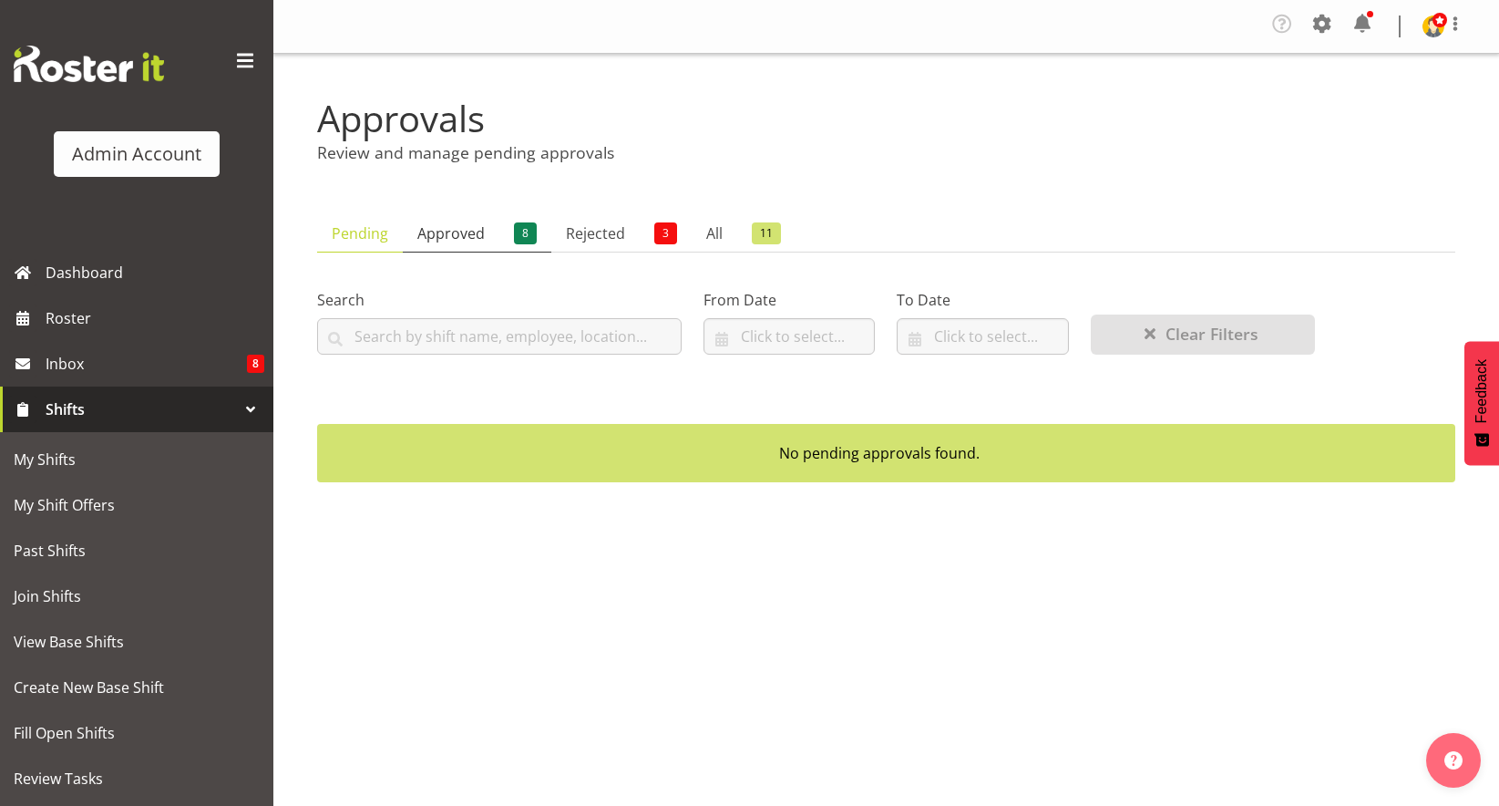
click at [446, 247] on link "Approved 8" at bounding box center [477, 233] width 149 height 37
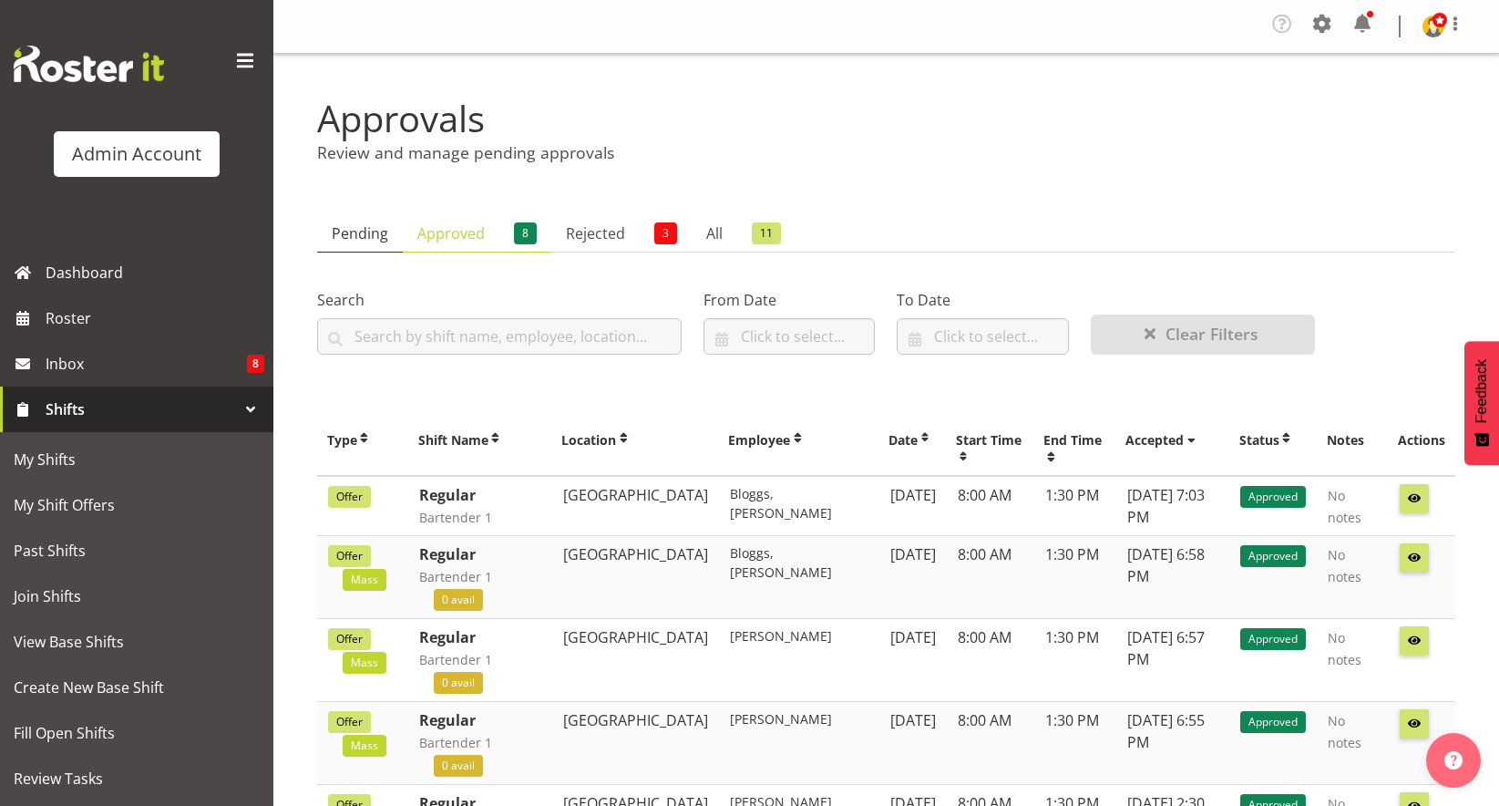
click at [354, 233] on link "Pending" at bounding box center [360, 233] width 86 height 37
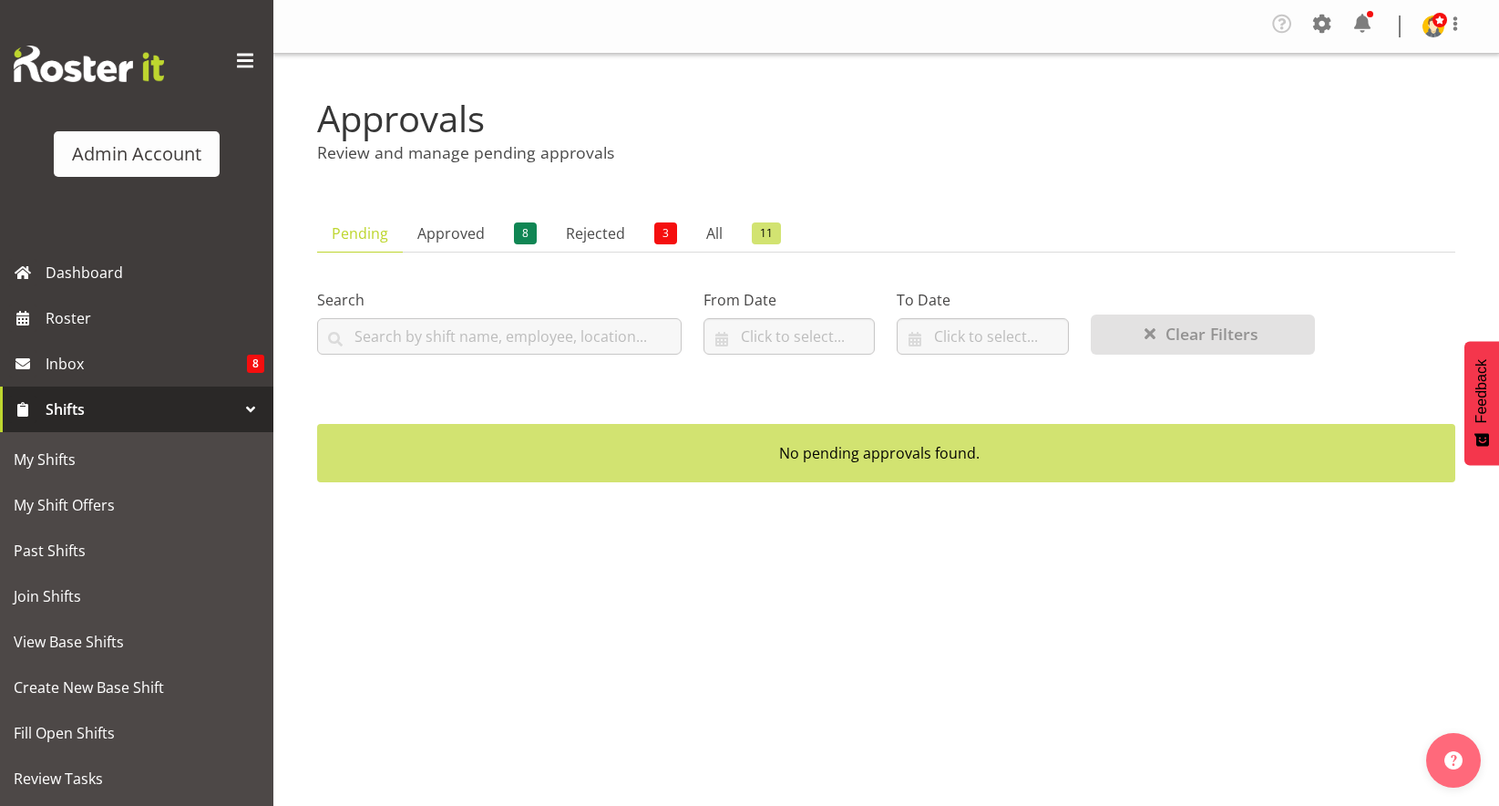
click at [1419, 32] on div "Company Settings Roles & Skills Tasks Jobs Employees Locations & Departments Ac…" at bounding box center [1374, 26] width 213 height 35
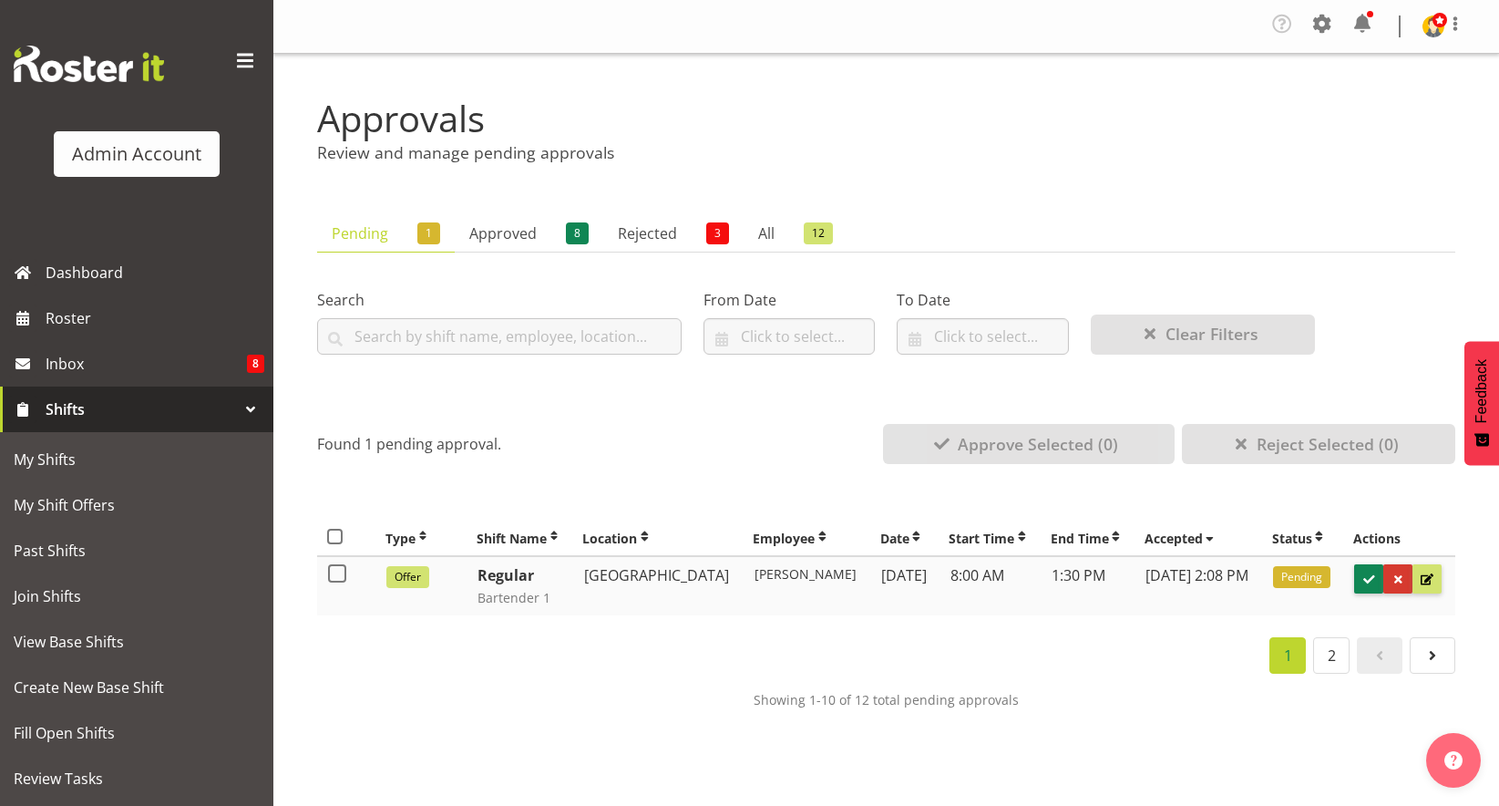
click at [325, 573] on td at bounding box center [346, 585] width 58 height 59
click at [333, 575] on span at bounding box center [337, 573] width 18 height 18
click at [333, 575] on input "checkbox" at bounding box center [334, 574] width 12 height 12
checkbox input "true"
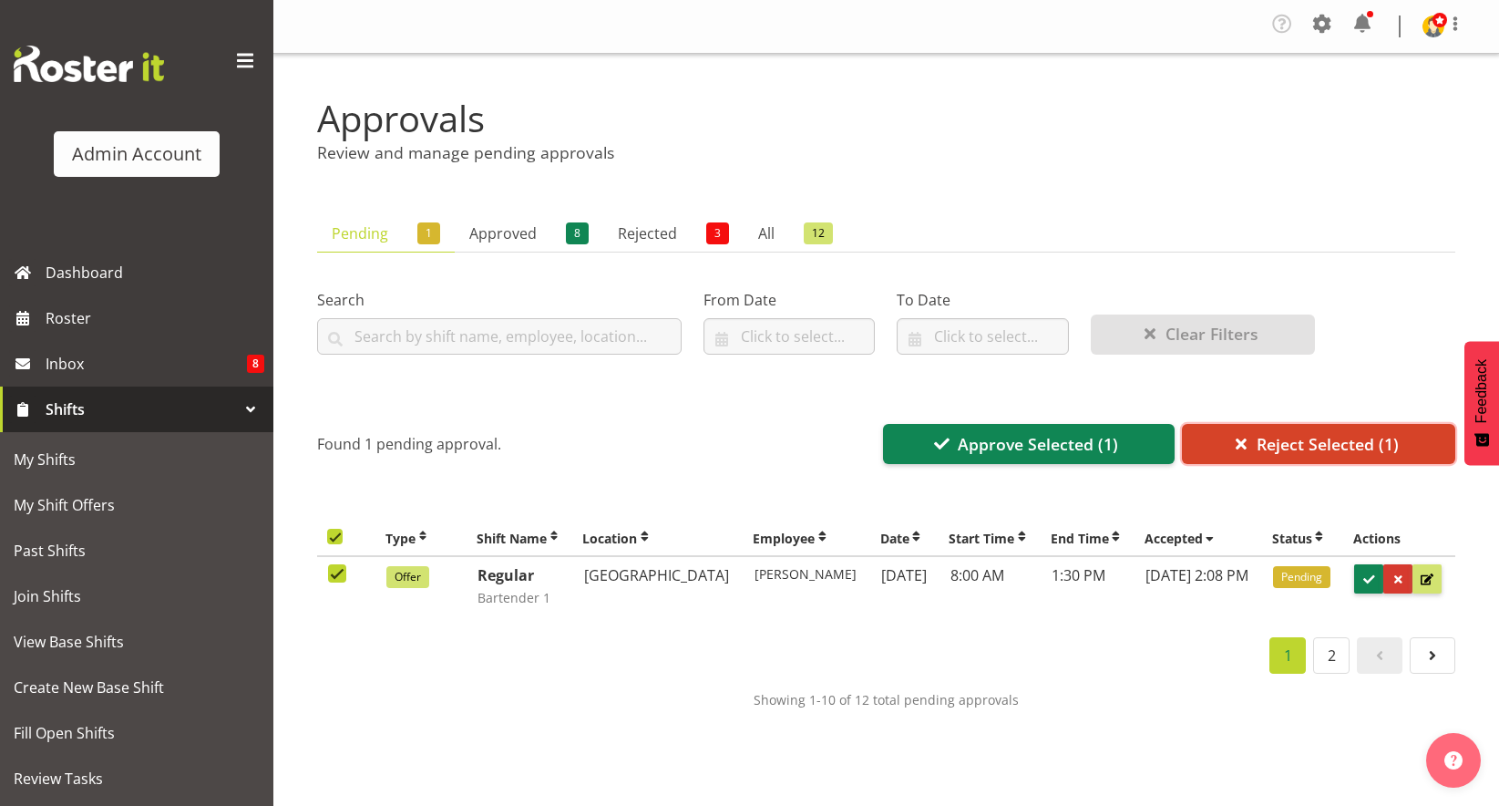
click at [1323, 441] on span "Reject Selected (1)" at bounding box center [1328, 444] width 142 height 24
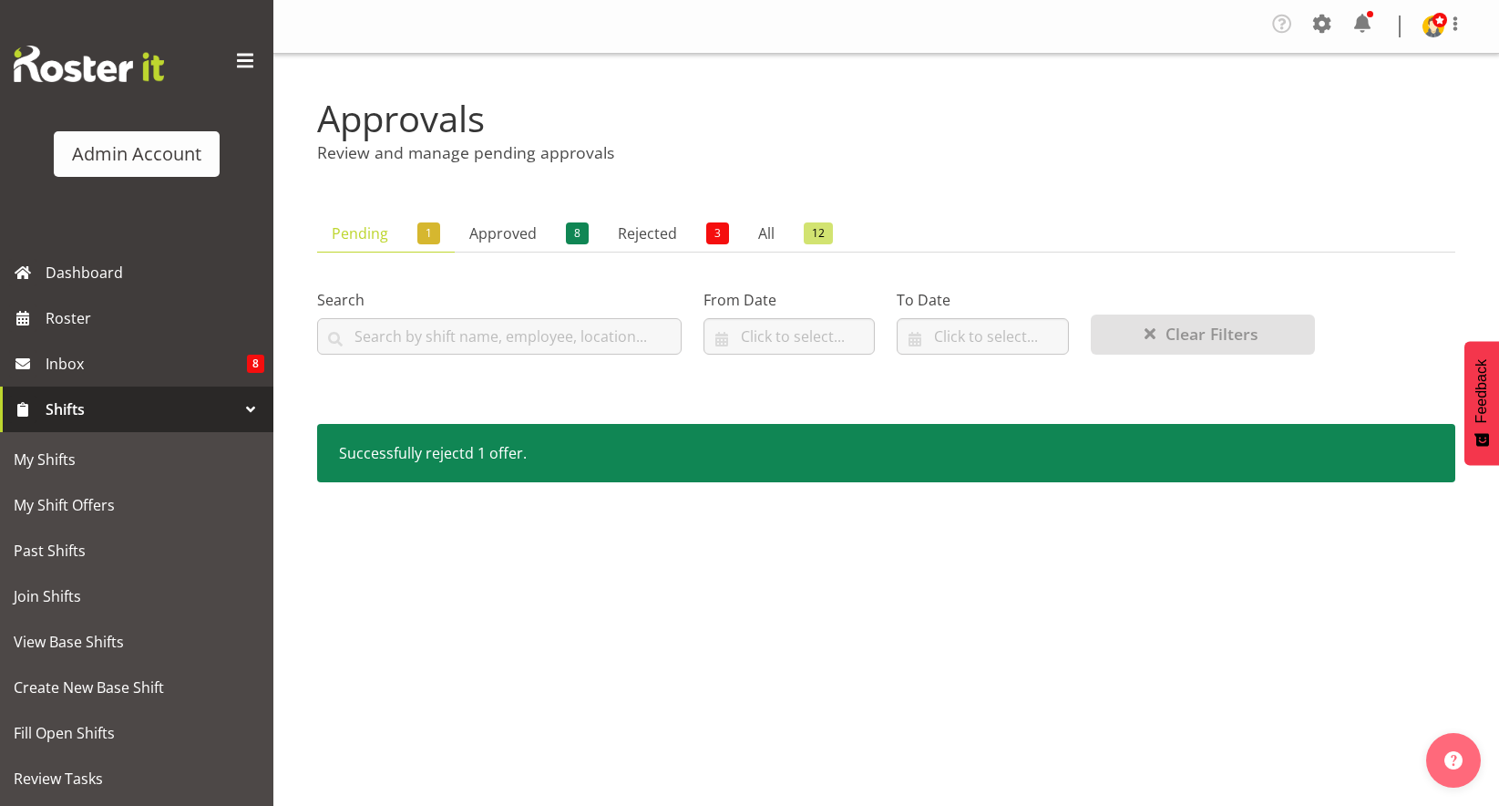
click at [559, 660] on div "Company Settings Roles & Skills Tasks Jobs Employees Locations & Departments Ac…" at bounding box center [886, 403] width 1226 height 806
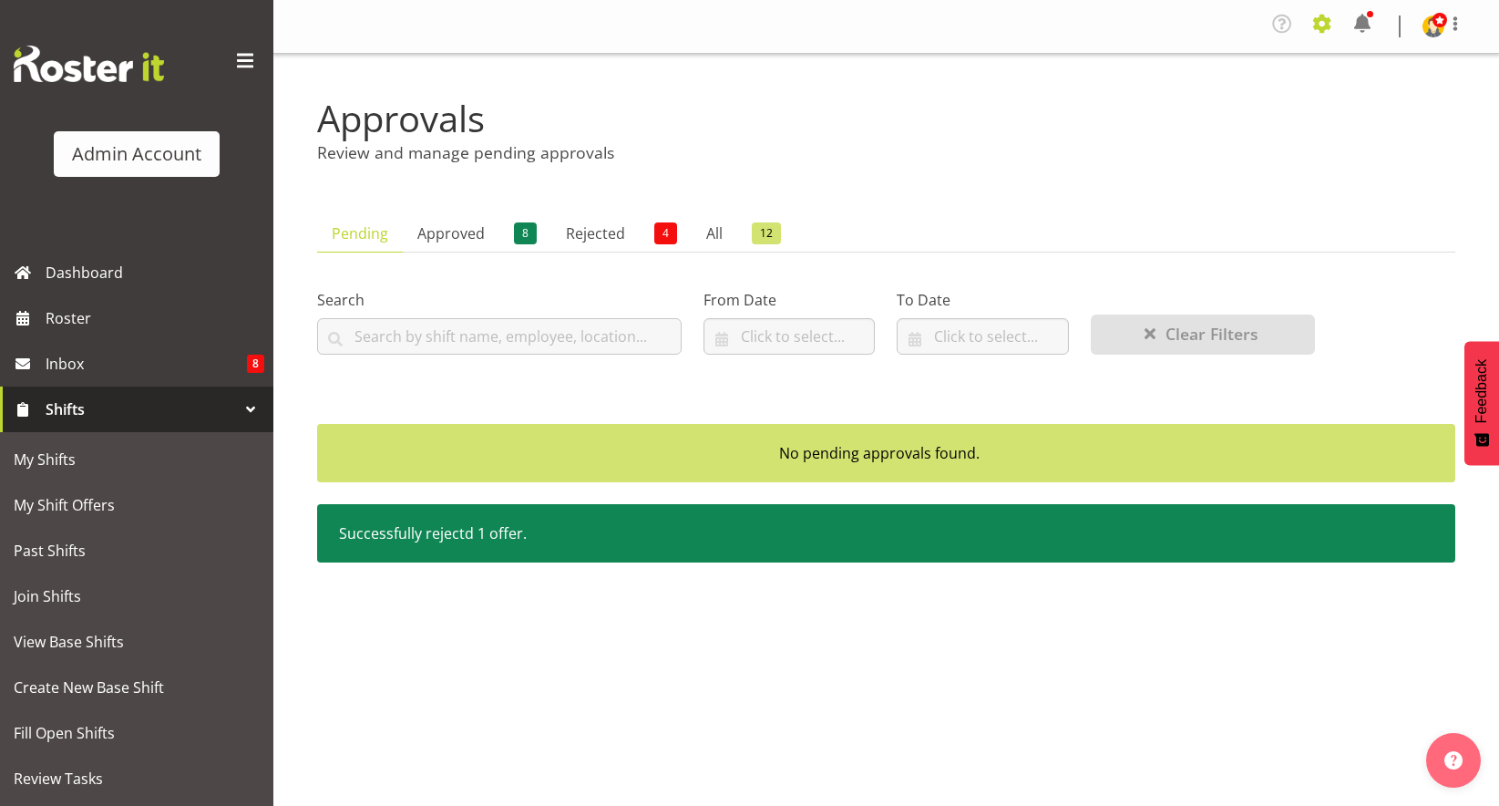
click at [1322, 21] on span at bounding box center [1322, 23] width 29 height 29
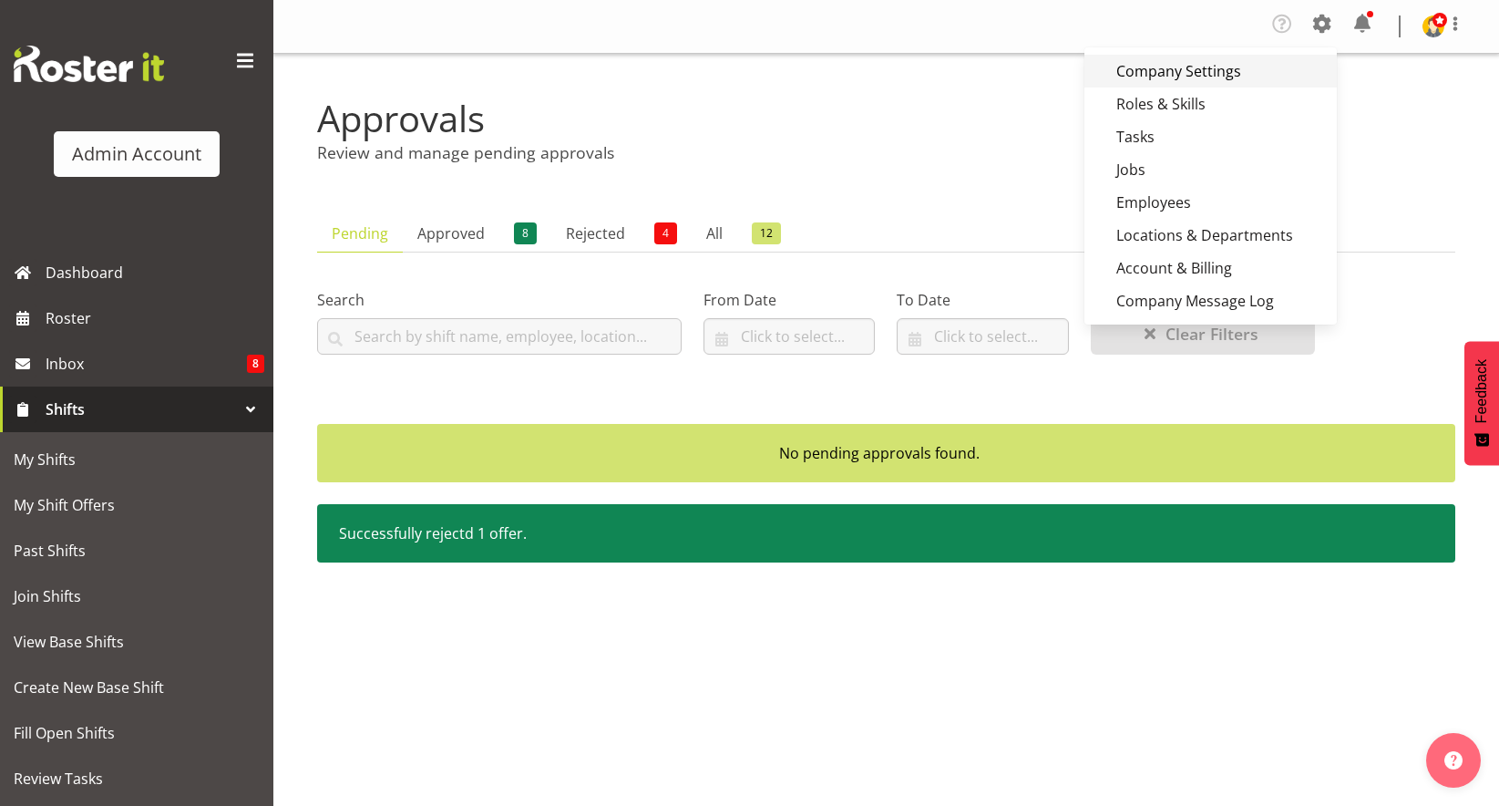
click at [1230, 68] on link "Company Settings" at bounding box center [1211, 71] width 252 height 33
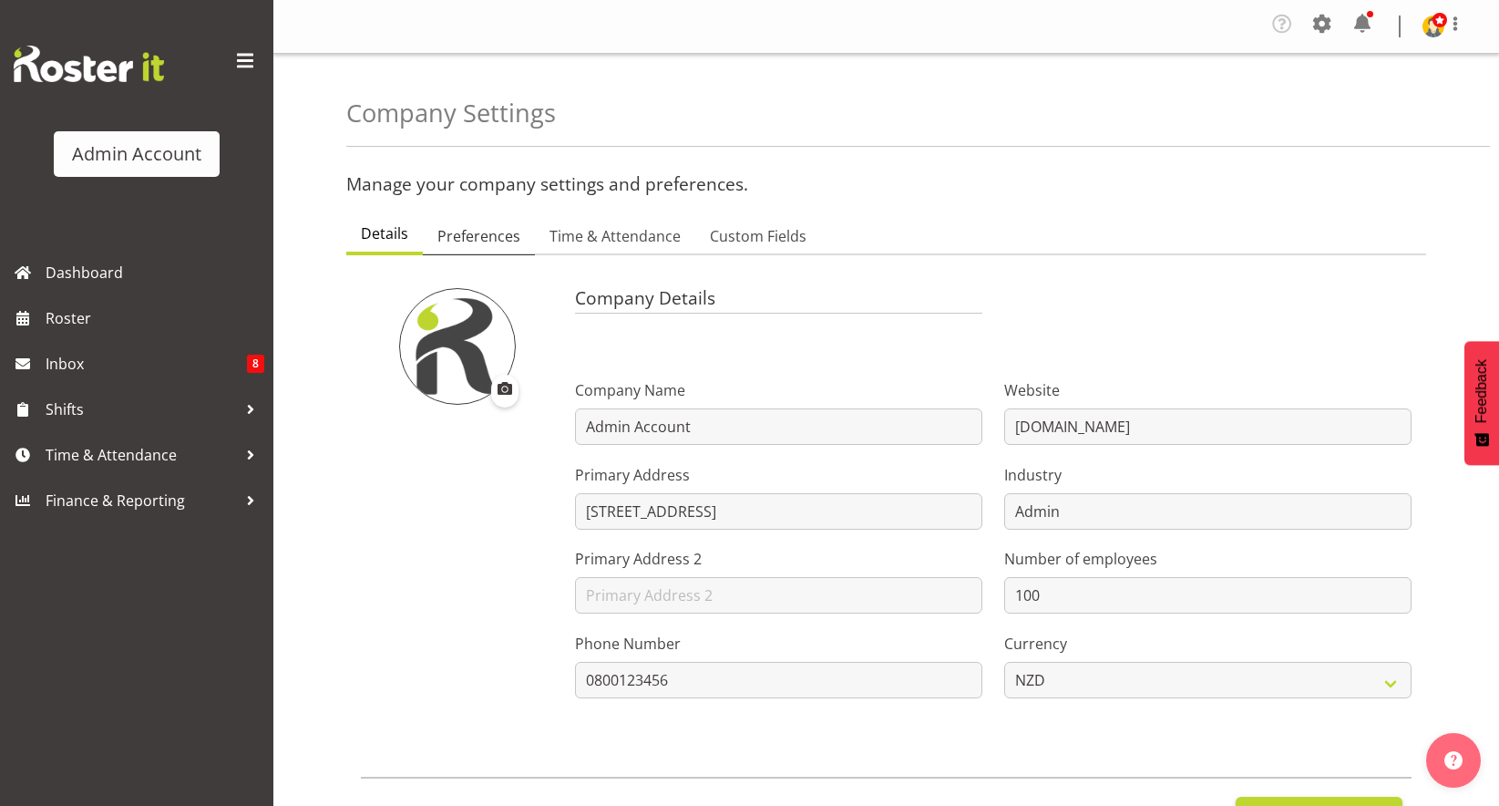
click at [479, 239] on span "Preferences" at bounding box center [479, 236] width 83 height 22
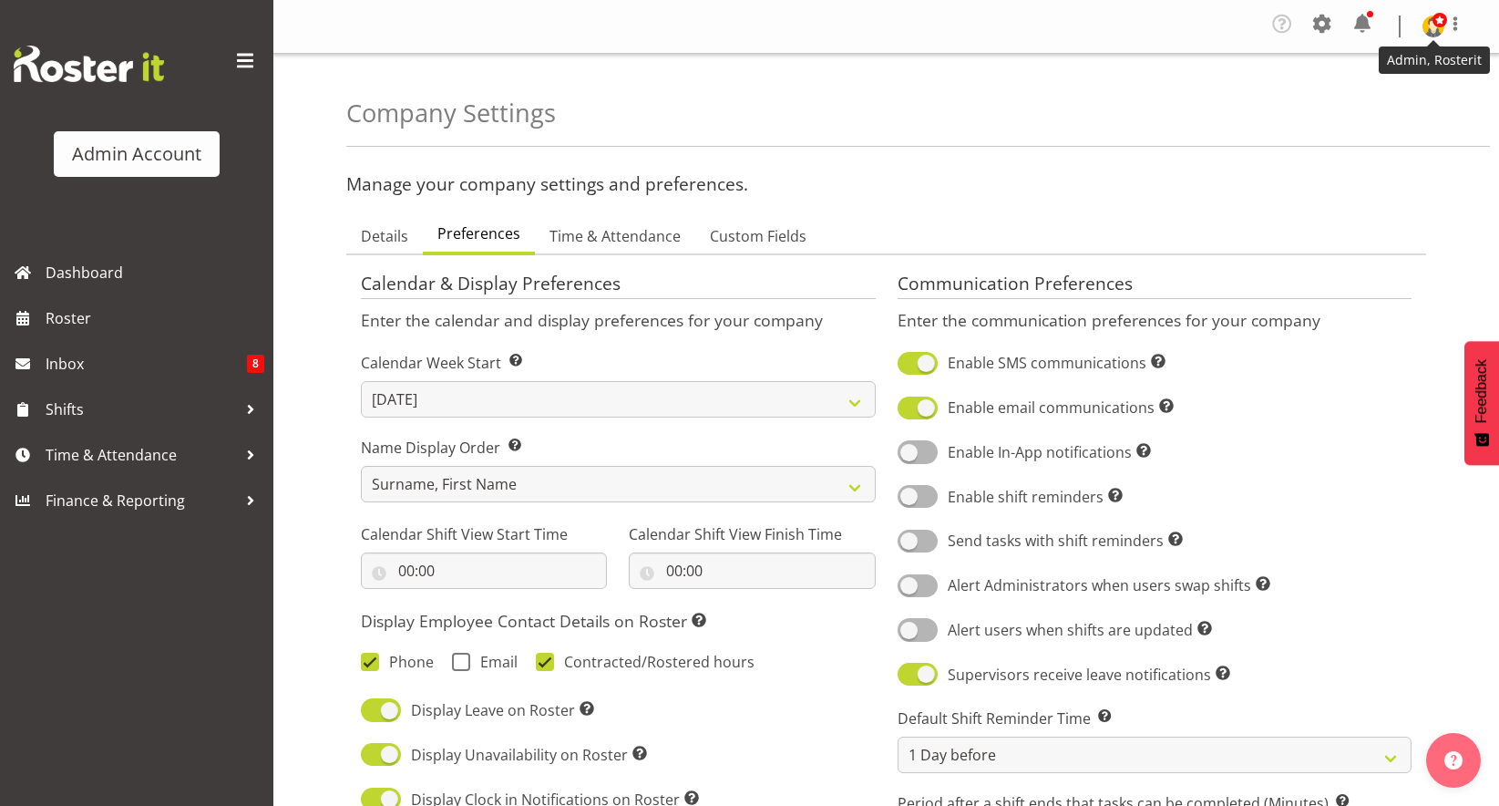
click at [1443, 25] on span at bounding box center [1440, 20] width 15 height 15
click at [1371, 59] on link "Profile" at bounding box center [1379, 67] width 175 height 33
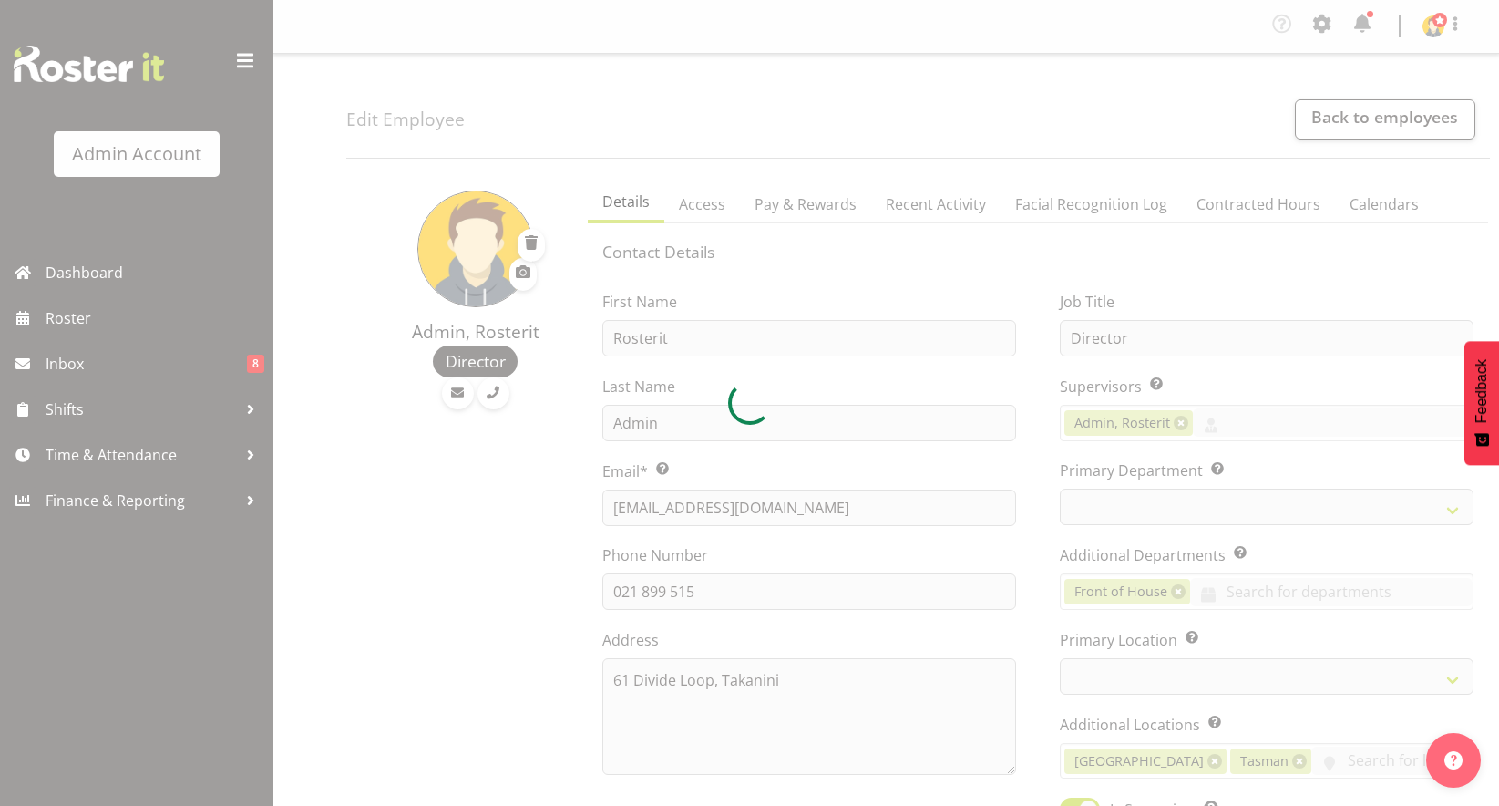
select select "TimelineWeek"
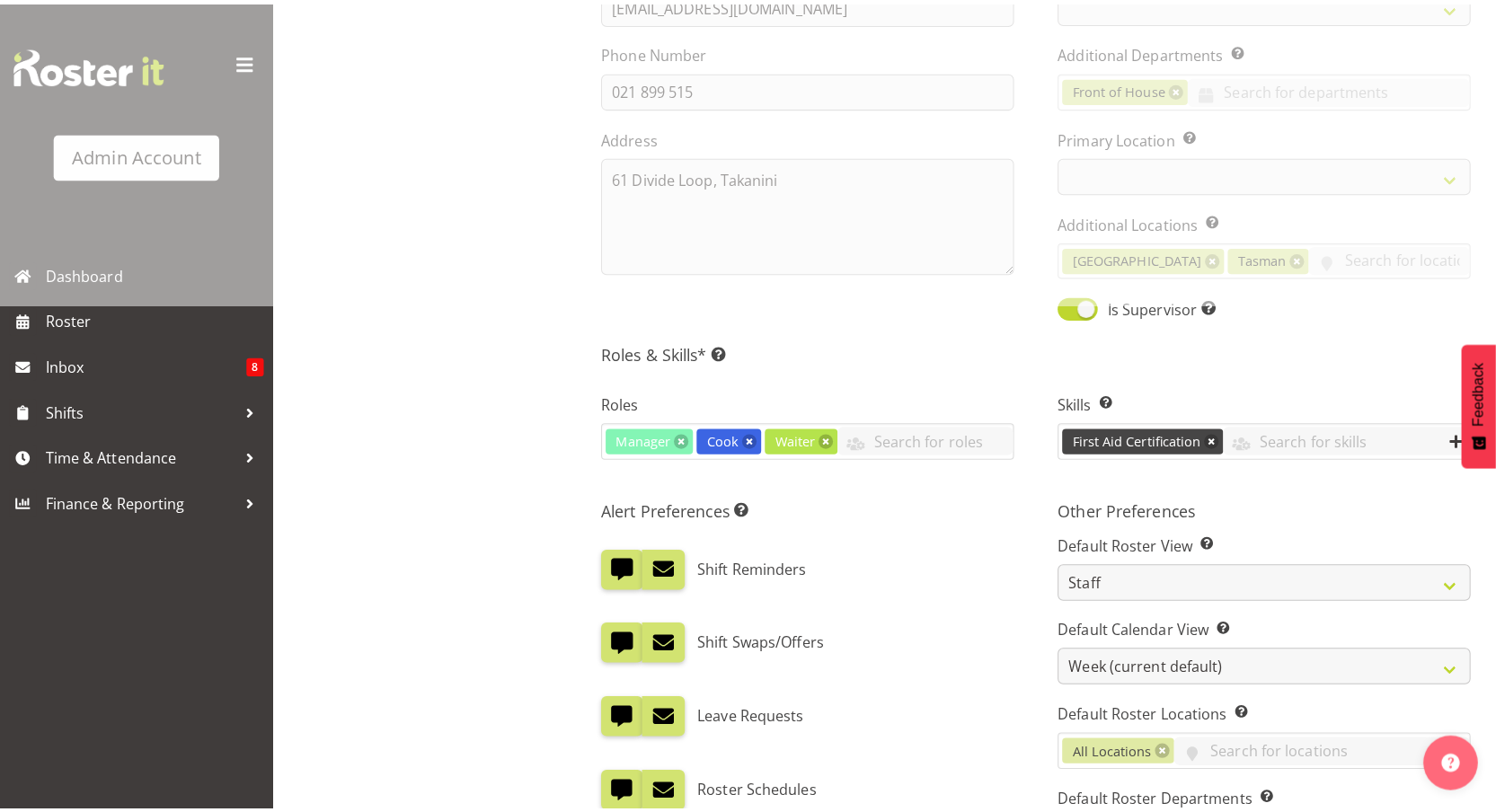
scroll to position [588, 0]
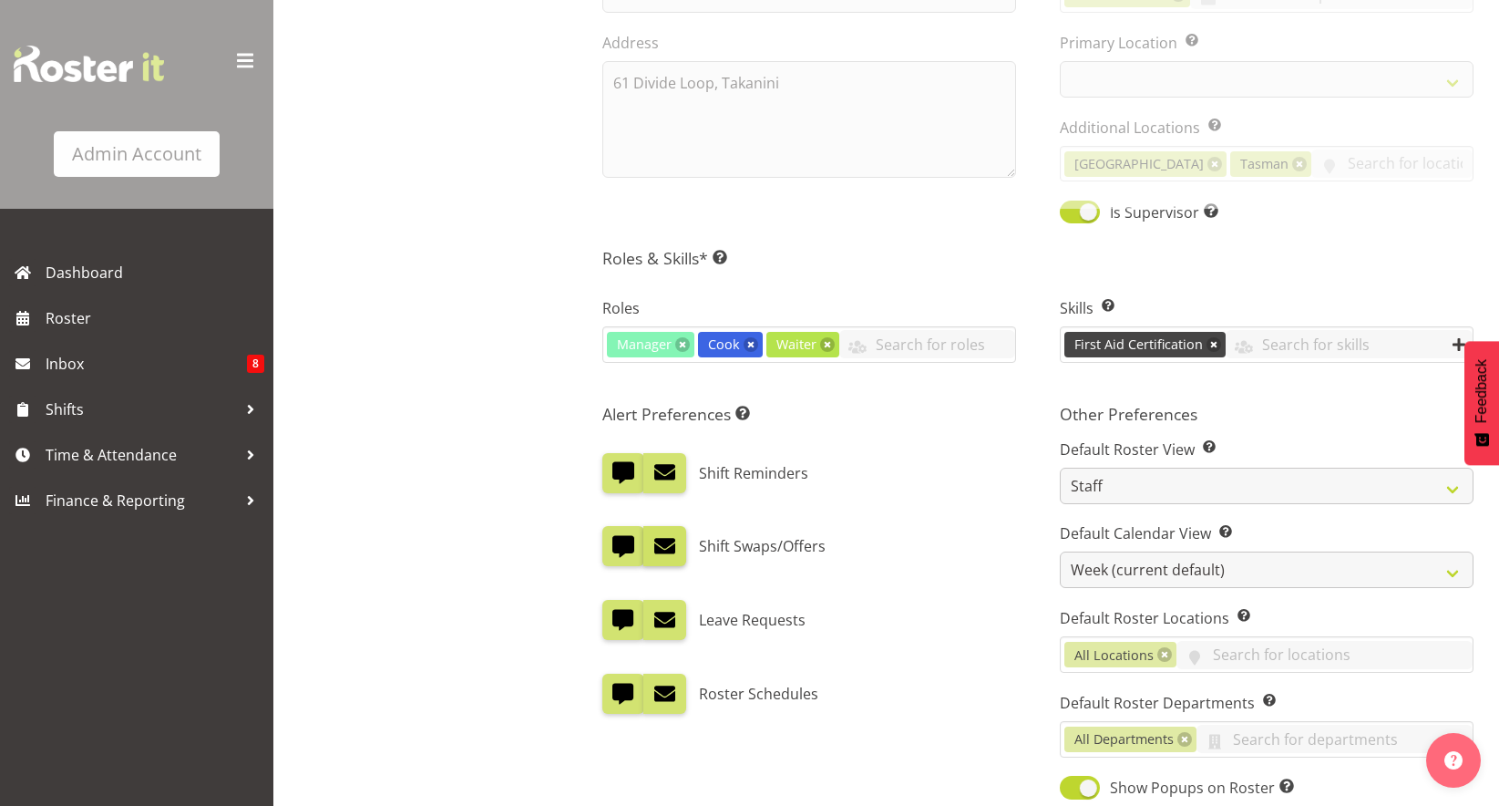
select select
select select "1"
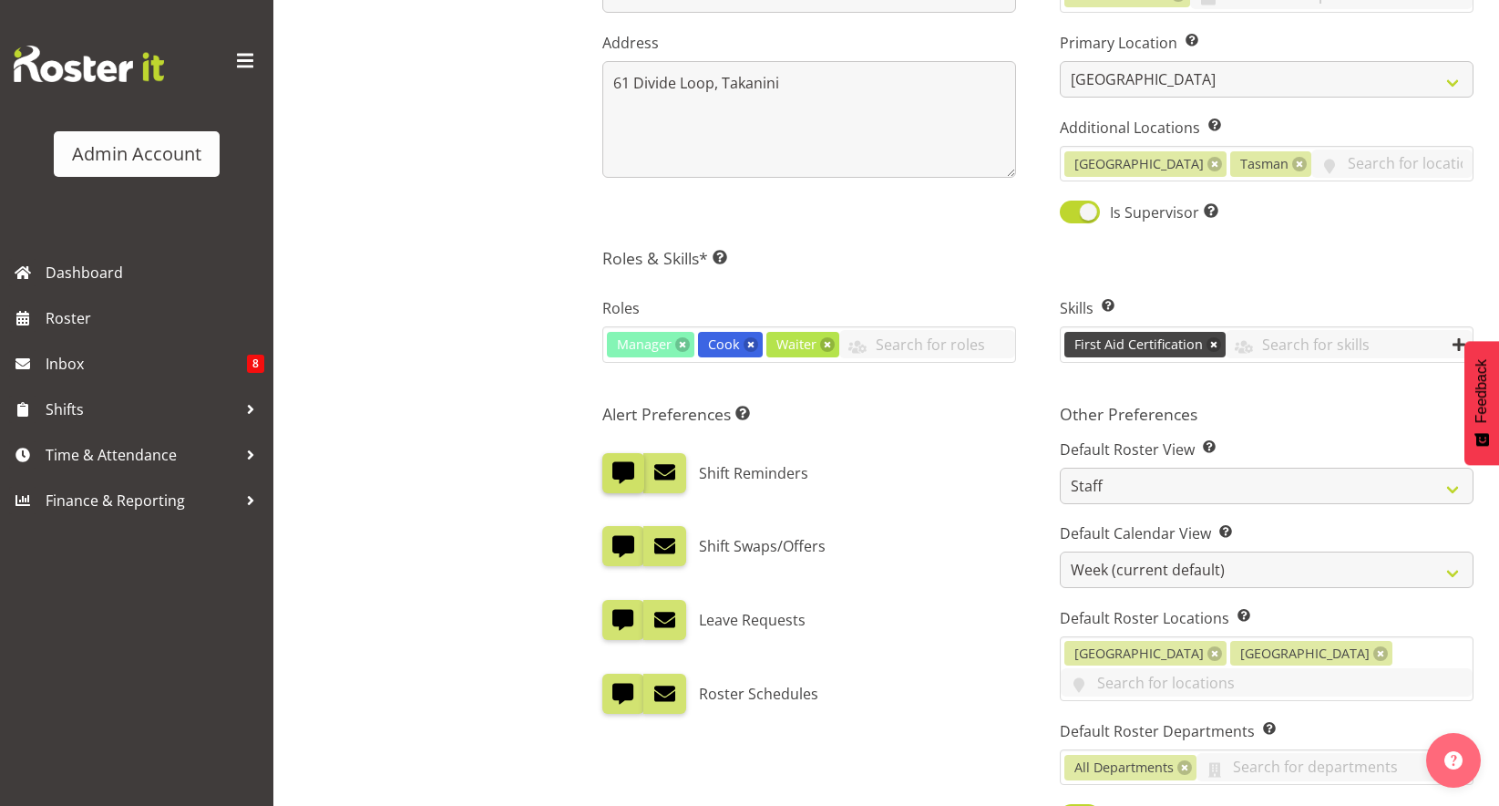
click at [623, 477] on span at bounding box center [624, 472] width 24 height 24
click at [614, 477] on input "checkbox" at bounding box center [608, 473] width 12 height 12
checkbox input "false"
click at [624, 551] on span at bounding box center [624, 546] width 24 height 24
click at [614, 551] on input "checkbox" at bounding box center [608, 546] width 12 height 12
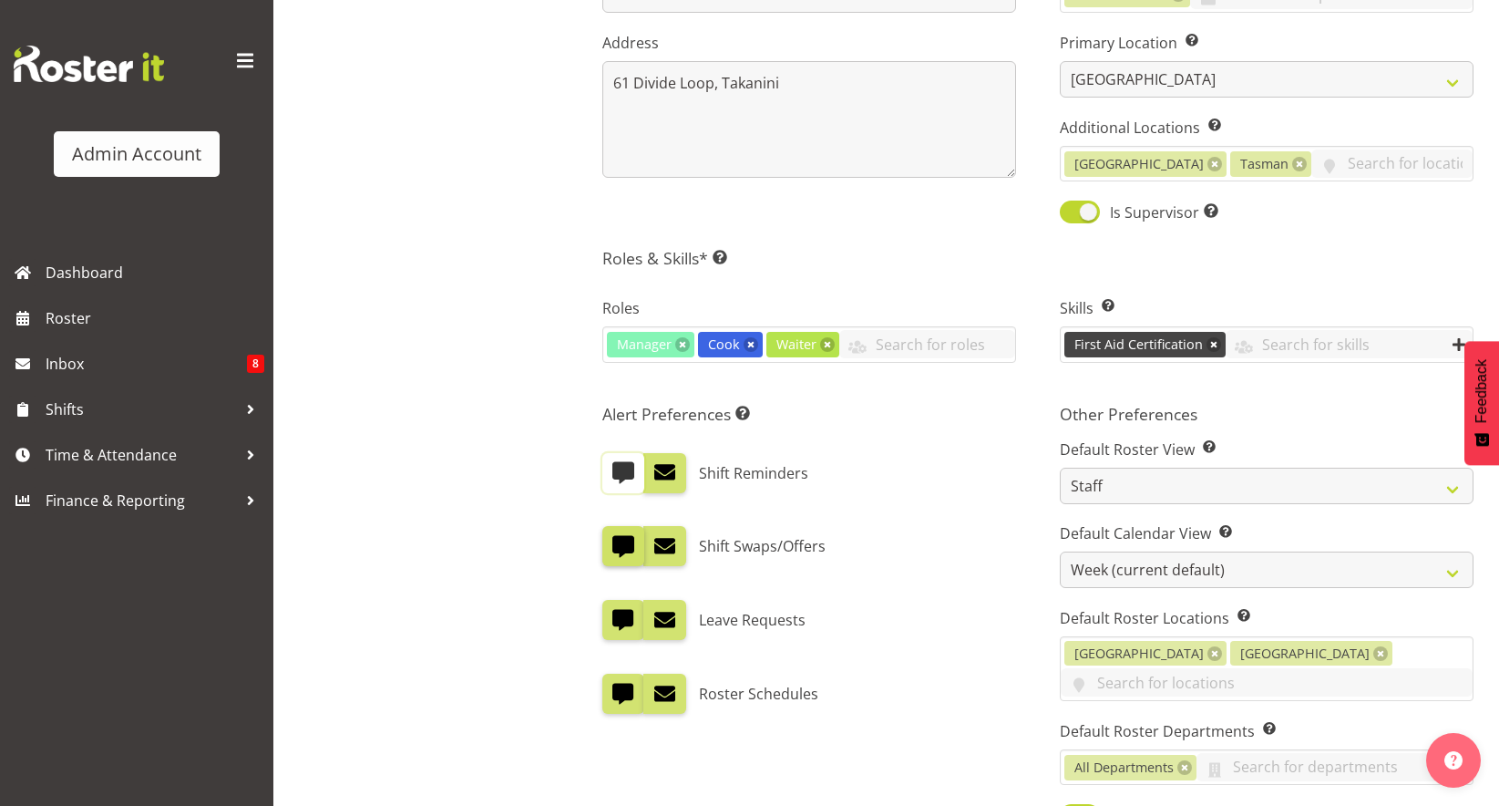
checkbox input "false"
click at [619, 626] on span at bounding box center [624, 620] width 24 height 24
click at [614, 626] on input "checkbox" at bounding box center [608, 620] width 12 height 12
checkbox input "false"
click at [625, 698] on span at bounding box center [624, 694] width 24 height 24
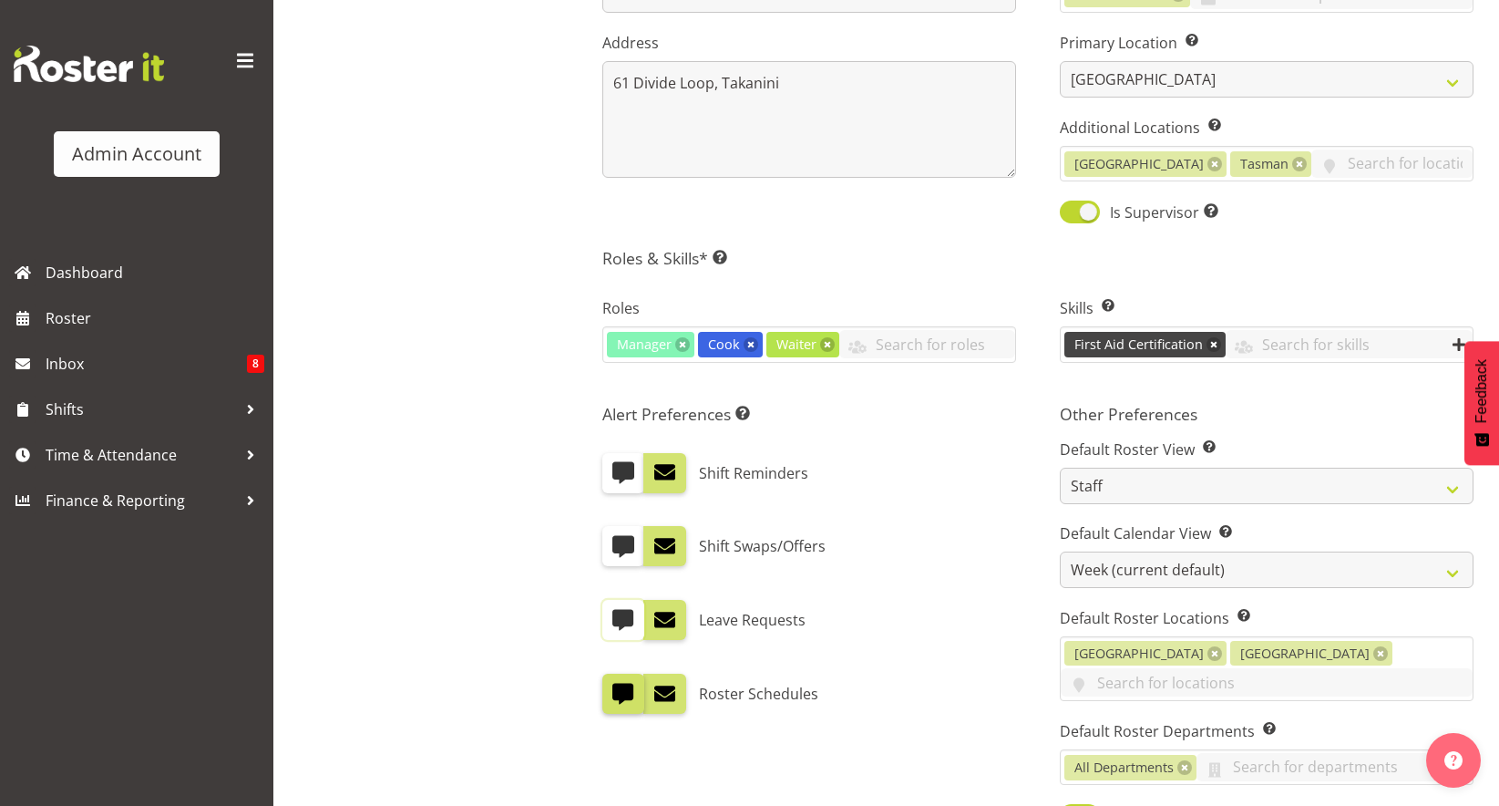
click at [614, 698] on input "checkbox" at bounding box center [608, 694] width 12 height 12
checkbox input "false"
click at [1029, 592] on div "Alert Preferences Specifies what type(s) of communication the employee will rec…" at bounding box center [810, 741] width 458 height 696
click at [376, 533] on div "Admin, Rosterit Director" at bounding box center [461, 442] width 231 height 1734
